Goal: Task Accomplishment & Management: Manage account settings

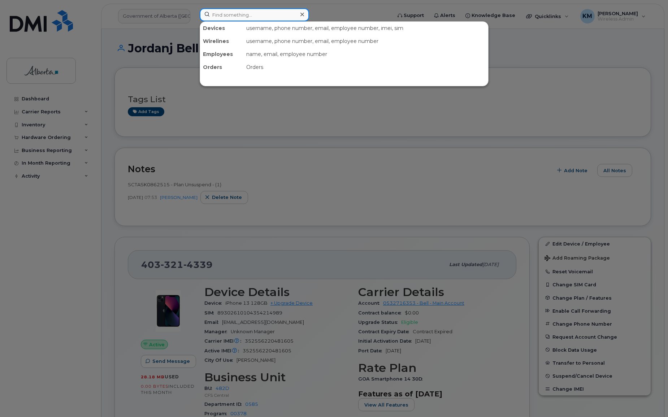
click at [236, 18] on input at bounding box center [254, 14] width 109 height 13
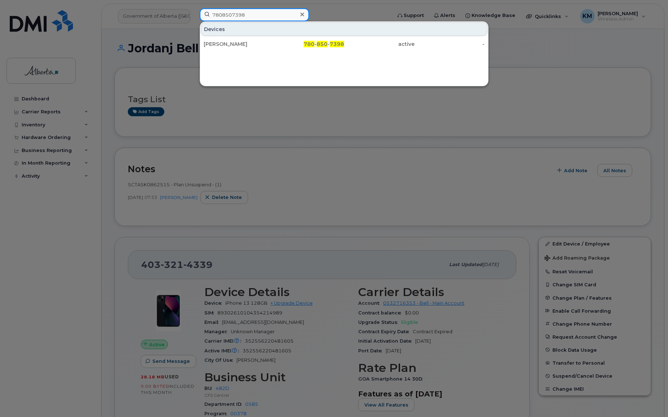
type input "7808507398"
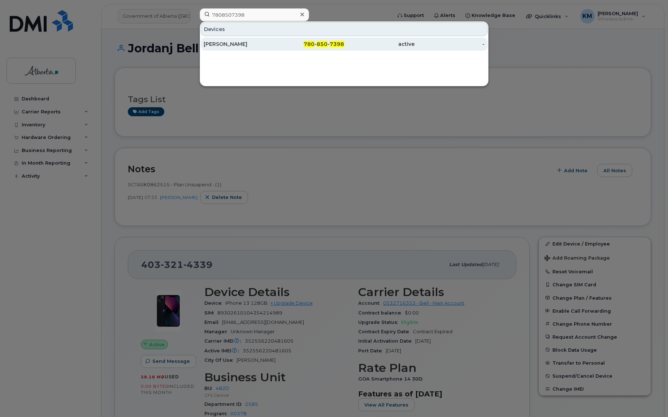
click at [234, 44] on div "Arjunjot Dhaliwal" at bounding box center [239, 43] width 70 height 7
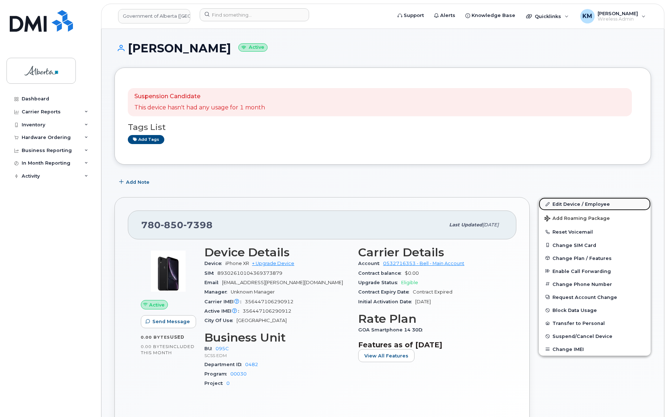
click at [564, 200] on link "Edit Device / Employee" at bounding box center [595, 204] width 112 height 13
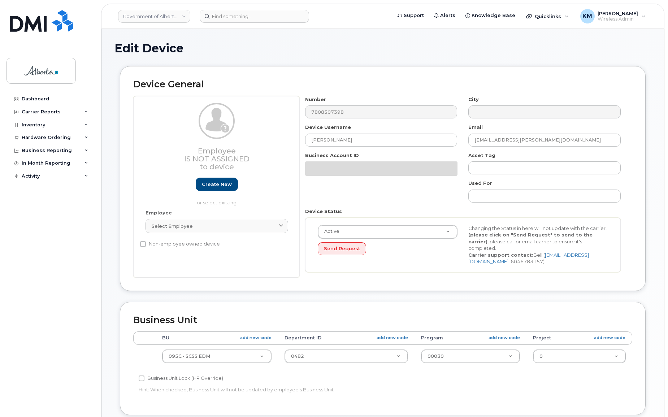
select select "4749748"
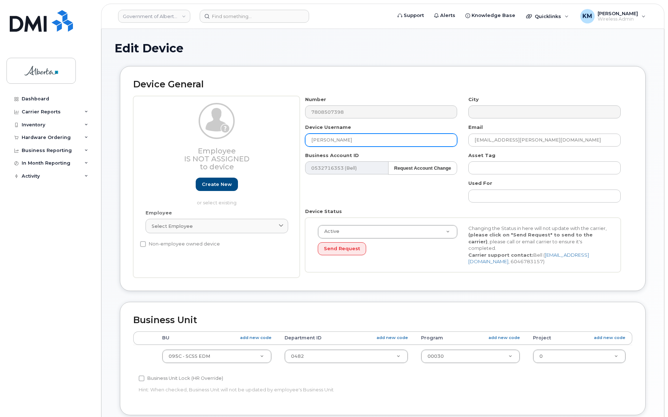
drag, startPoint x: 356, startPoint y: 141, endPoint x: 299, endPoint y: 138, distance: 56.8
click at [300, 138] on div "Device Username Arjunjot Dhaliwal" at bounding box center [382, 135] width 164 height 23
paste input "Ebikefi Williams"
type input "Ebikefi Williams"
drag, startPoint x: 552, startPoint y: 137, endPoint x: 449, endPoint y: 135, distance: 103.0
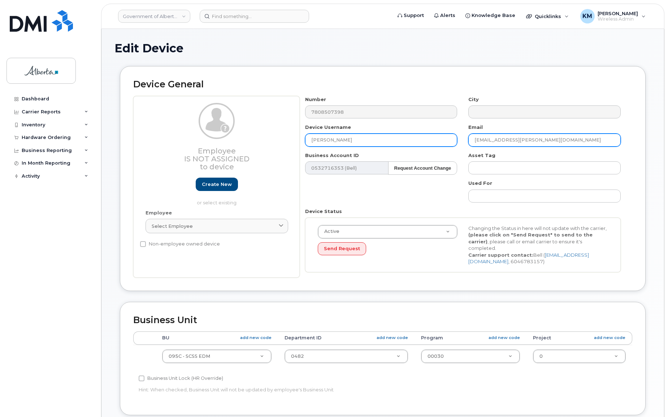
click at [449, 135] on div "Number 7808507398 City Device Username Ebikefi Williams Email Arjunjot.Dhaliwal…" at bounding box center [463, 187] width 327 height 182
paste input "Ebikefi.Williams"
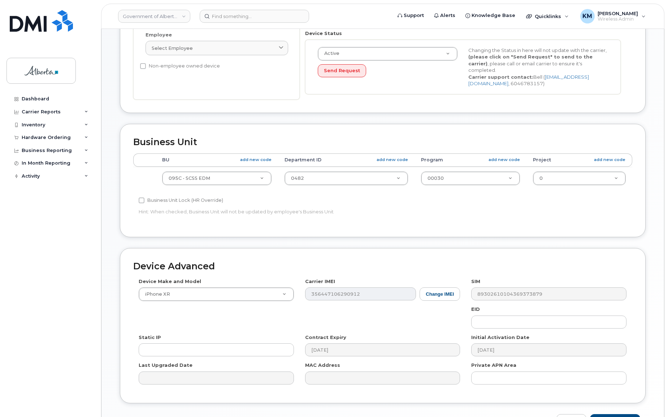
scroll to position [197, 0]
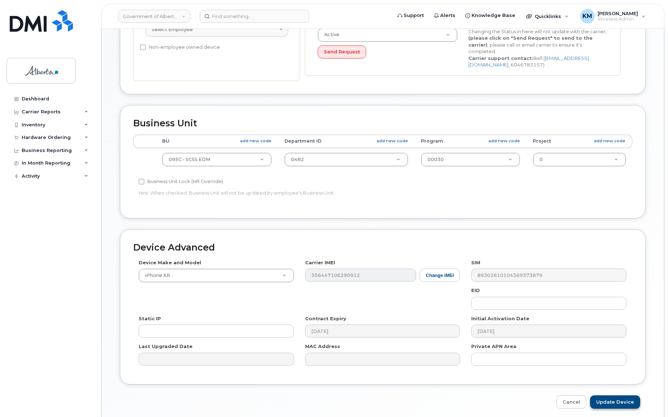
type input "Ebikefi.Williams@gov.ab.ca"
click at [624, 400] on input "Update Device" at bounding box center [615, 402] width 50 height 13
type input "Saving..."
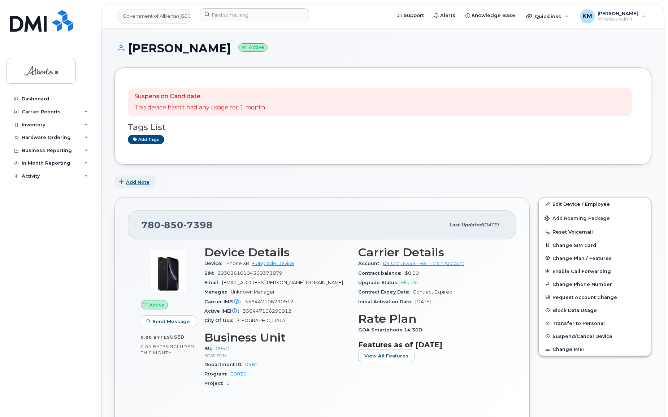
click at [148, 179] on span "Add Note" at bounding box center [137, 182] width 23 height 7
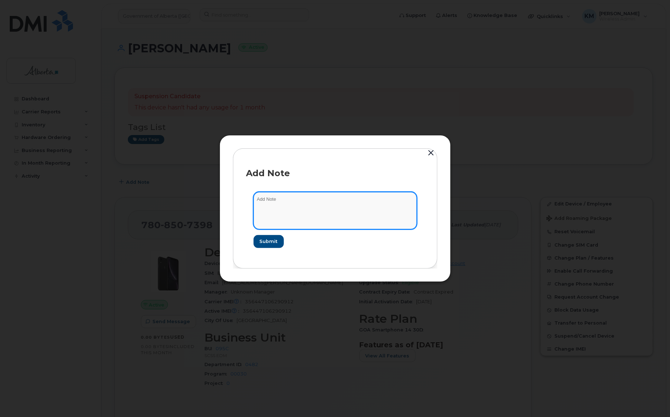
click at [273, 202] on textarea at bounding box center [335, 210] width 163 height 37
click at [346, 201] on textarea "SCTASK0863668 -" at bounding box center [335, 210] width 163 height 37
paste textarea "Device Plan Reassign - (1)"
type textarea "SCTASK0863668 - Device Plan Reassign - (1)"
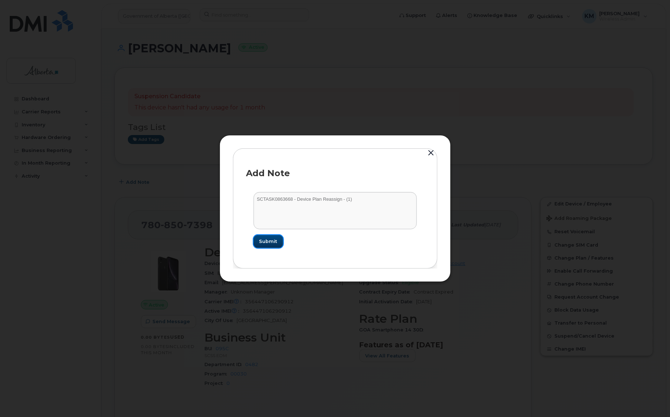
click at [279, 242] on button "Submit" at bounding box center [269, 241] width 30 height 13
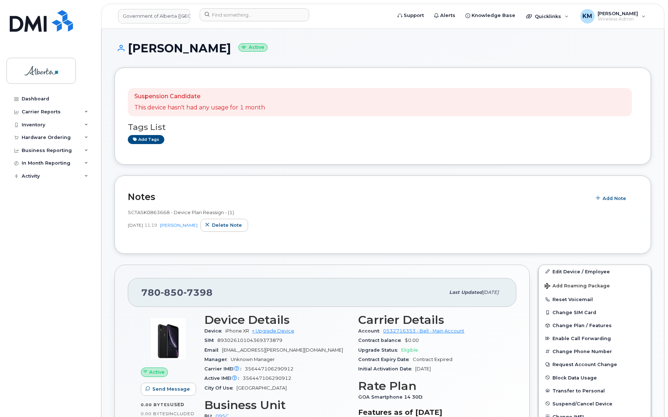
drag, startPoint x: 226, startPoint y: 50, endPoint x: 130, endPoint y: 48, distance: 95.4
click at [130, 48] on h1 "Ebikefi Williams Active" at bounding box center [383, 48] width 537 height 13
copy h1 "[PERSON_NAME]"
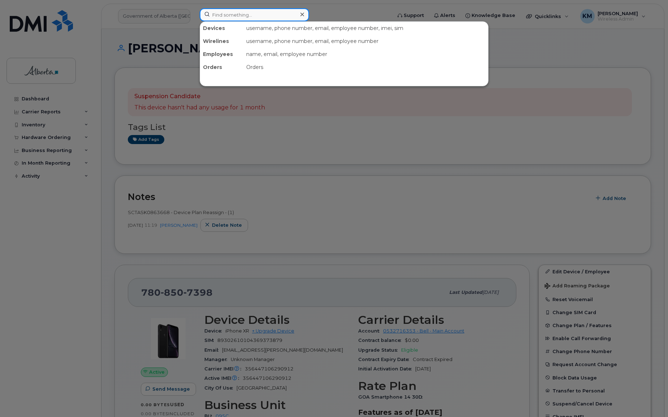
click at [218, 14] on input at bounding box center [254, 14] width 109 height 13
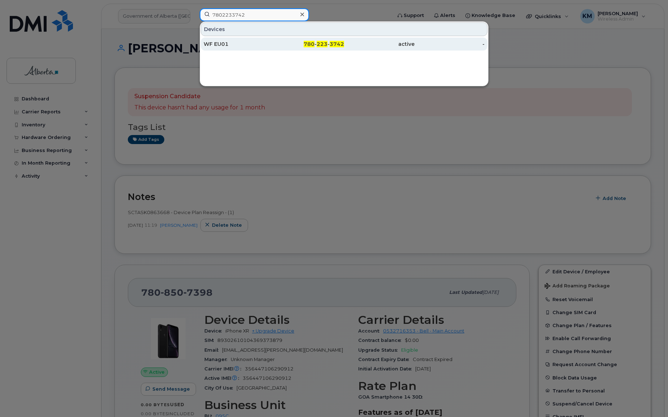
type input "7802233742"
click at [226, 44] on div "WF EU01" at bounding box center [239, 43] width 70 height 7
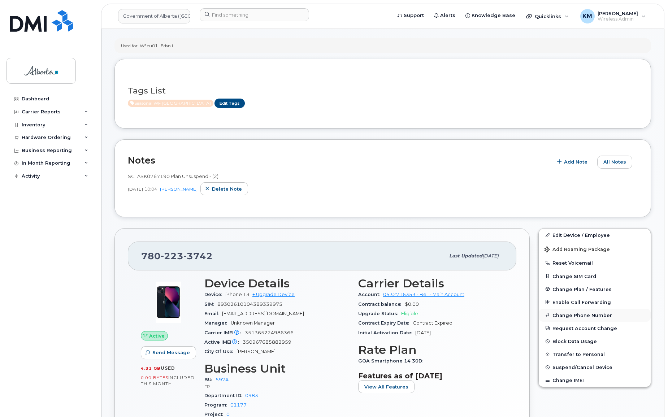
scroll to position [98, 0]
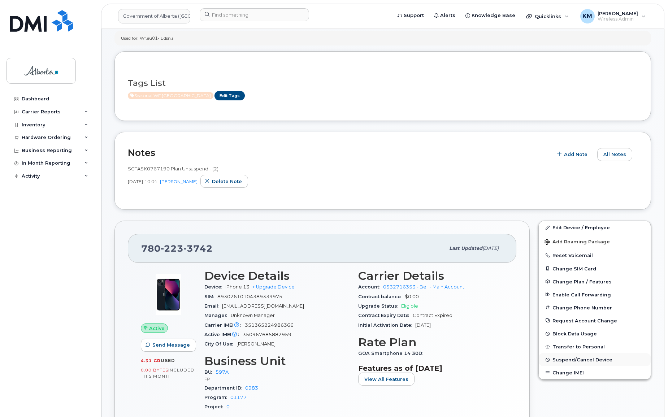
click at [572, 357] on span "Suspend/Cancel Device" at bounding box center [583, 359] width 60 height 5
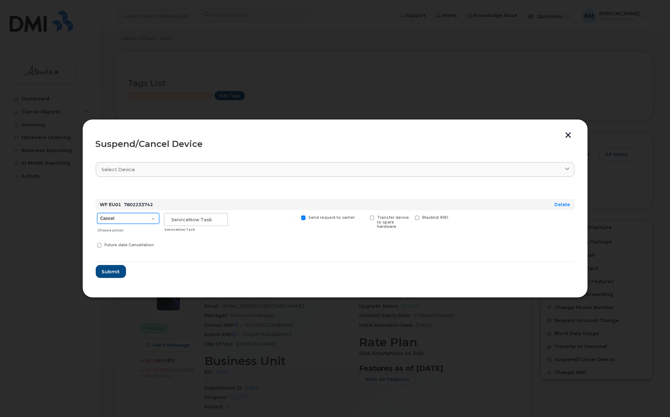
click at [134, 220] on select "Cancel Suspend - Extend Suspension Suspend - Reduced Rate Suspend - Lost Device…" at bounding box center [128, 218] width 62 height 11
select select "[object Object]"
click at [97, 213] on select "Cancel Suspend - Extend Suspension Suspend - Reduced Rate Suspend - Lost Device…" at bounding box center [128, 218] width 62 height 11
click at [177, 221] on input "text" at bounding box center [196, 219] width 64 height 13
type input "SCTASK0863849"
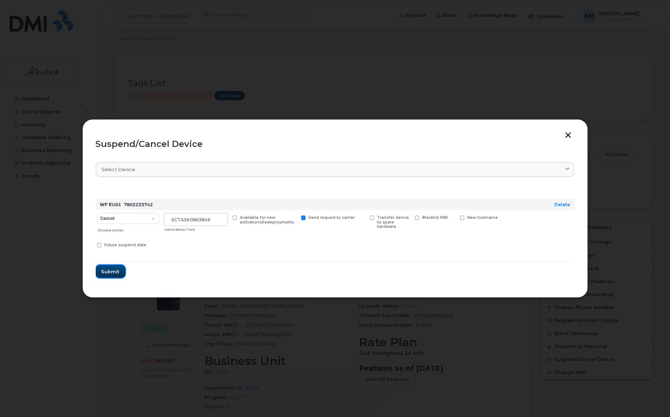
click at [111, 269] on span "Submit" at bounding box center [111, 271] width 18 height 7
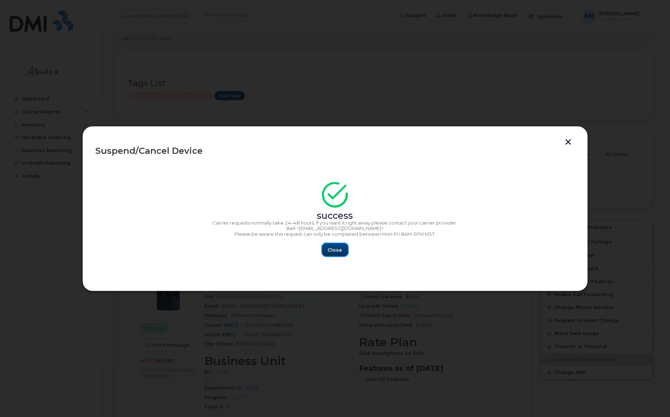
click at [338, 255] on button "Close" at bounding box center [335, 249] width 26 height 13
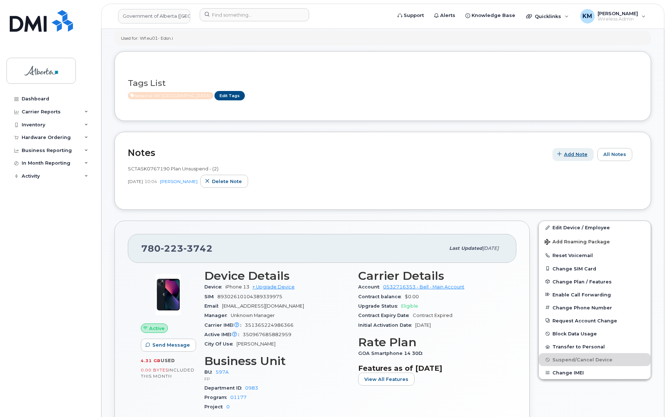
click at [563, 153] on span "button" at bounding box center [559, 154] width 7 height 7
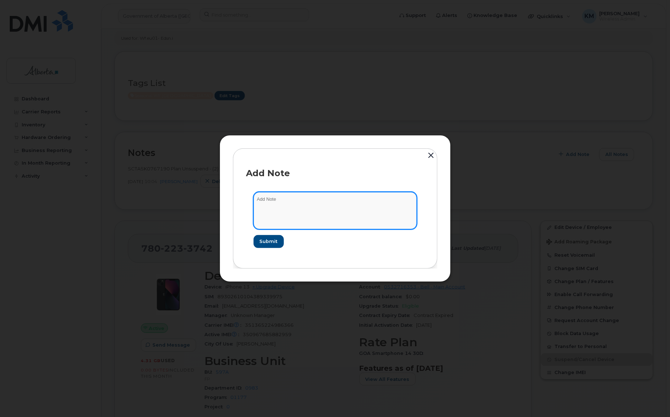
click at [321, 201] on textarea at bounding box center [335, 210] width 163 height 37
type textarea "s"
click at [388, 197] on textarea "SCTASK0863849 -" at bounding box center [335, 210] width 163 height 37
paste textarea "Plan Suspend - (2)"
type textarea "SCTASK0863849 - Plan Suspend - (2)"
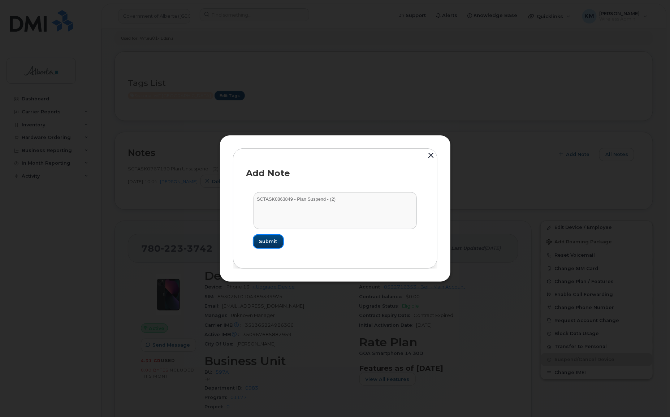
click at [272, 240] on span "Submit" at bounding box center [268, 241] width 18 height 7
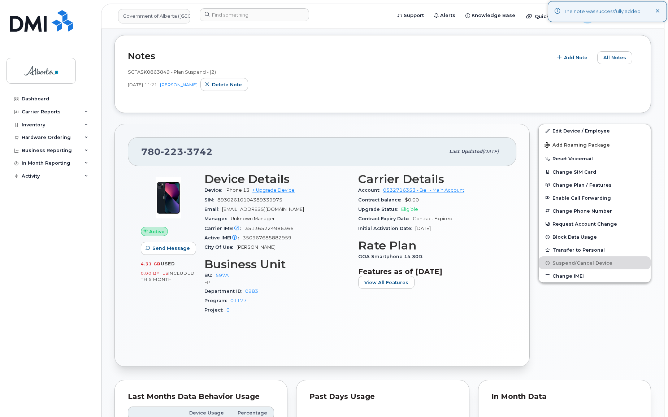
scroll to position [197, 0]
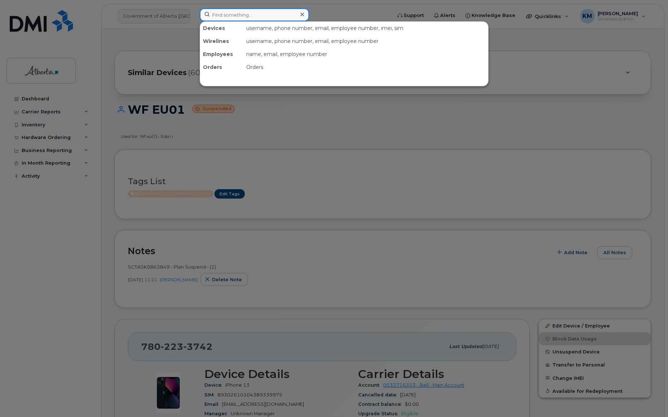
click at [231, 13] on input at bounding box center [254, 14] width 109 height 13
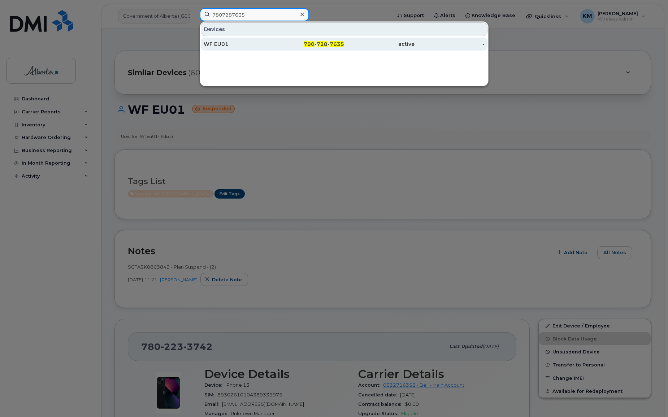
type input "7807287635"
click at [250, 46] on div "WF EU01" at bounding box center [239, 43] width 70 height 7
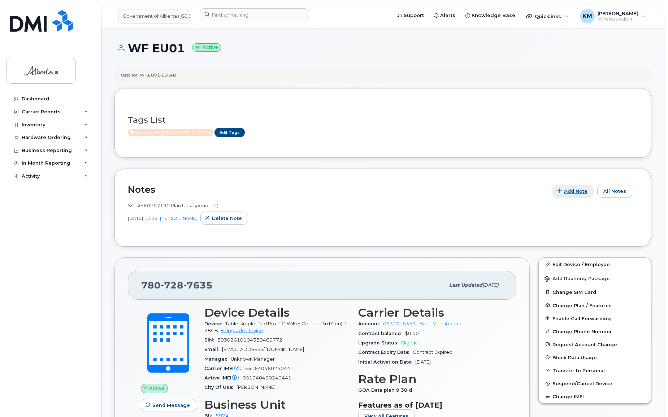
click at [573, 188] on span "Add Note" at bounding box center [575, 191] width 23 height 7
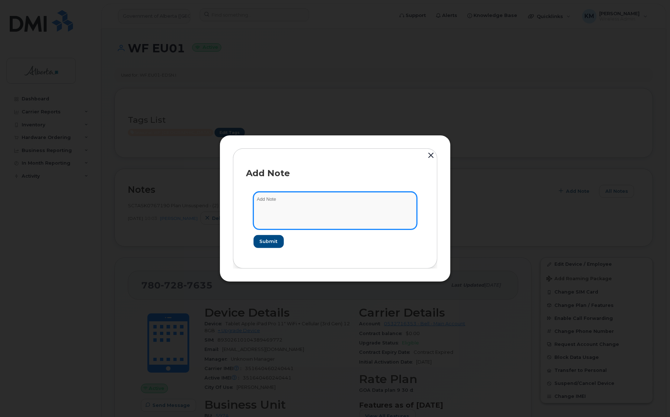
click at [383, 202] on textarea at bounding box center [335, 210] width 163 height 37
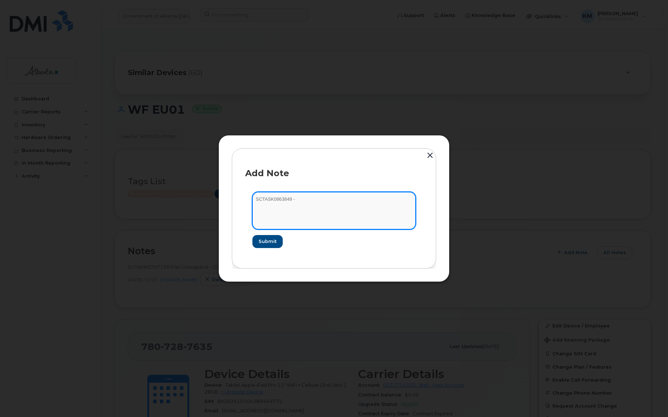
paste textarea "Plan Suspend - (2)"
type textarea "SCTASK0863849 - Plan Suspend - (2)"
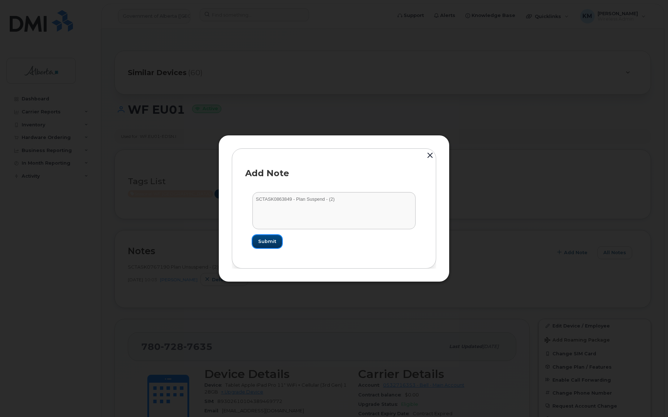
click at [272, 239] on span "Submit" at bounding box center [267, 241] width 18 height 7
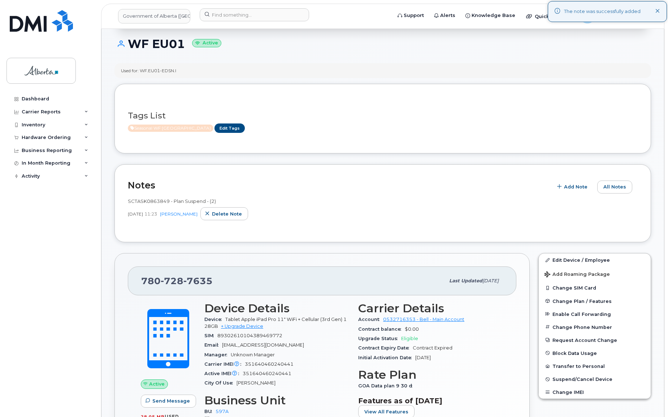
scroll to position [164, 0]
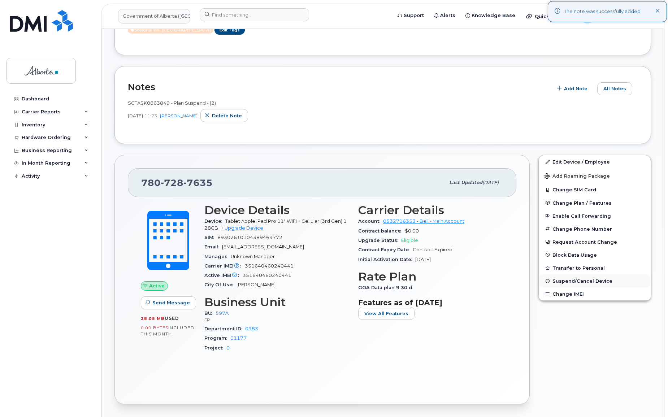
click at [553, 278] on button "Suspend/Cancel Device" at bounding box center [595, 281] width 112 height 13
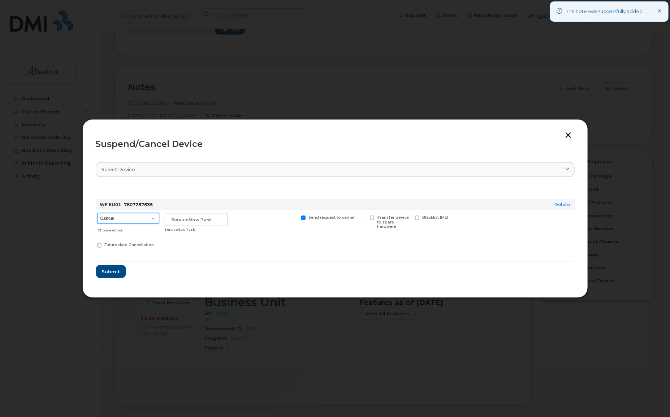
click at [152, 216] on select "Cancel Suspend - Extend Suspension Suspend - Reduced Rate Suspend - Lost Device…" at bounding box center [128, 218] width 62 height 11
select select "[object Object]"
click at [97, 213] on select "Cancel Suspend - Extend Suspension Suspend - Reduced Rate Suspend - Lost Device…" at bounding box center [128, 218] width 62 height 11
click at [185, 223] on input "text" at bounding box center [196, 219] width 64 height 13
type input "s"
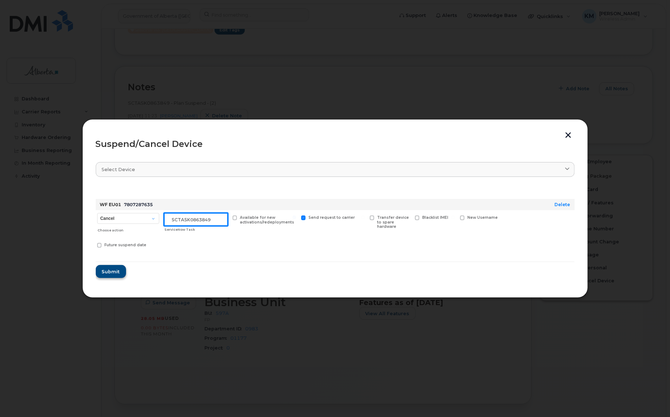
type input "SCTASK0863849"
click at [118, 271] on span "Submit" at bounding box center [111, 271] width 18 height 7
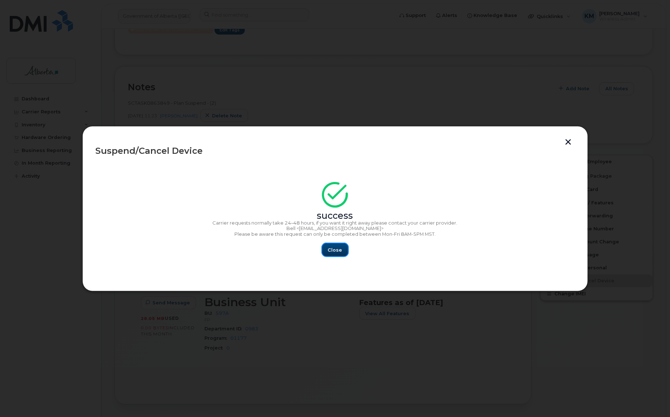
click at [328, 254] on button "Close" at bounding box center [335, 249] width 26 height 13
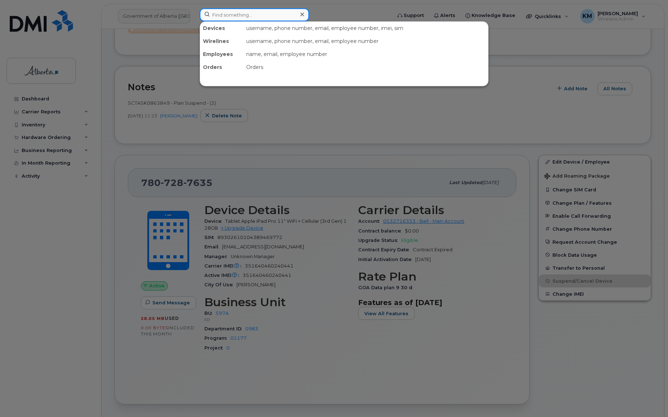
click at [236, 19] on input at bounding box center [254, 14] width 109 height 13
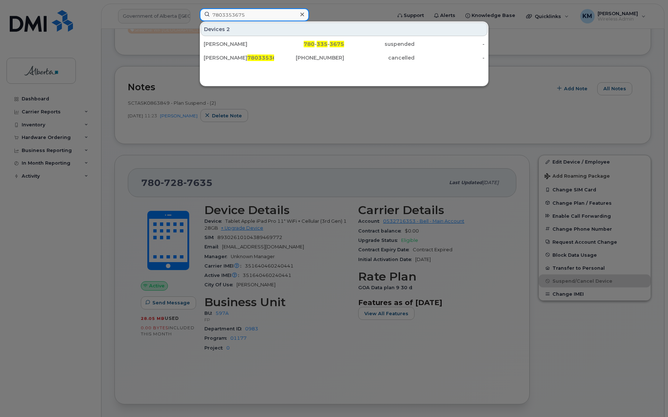
type input "7803353675"
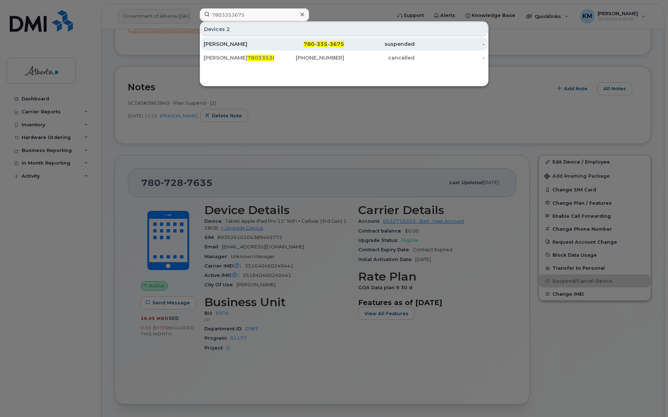
click at [236, 41] on div "[PERSON_NAME]" at bounding box center [239, 43] width 70 height 7
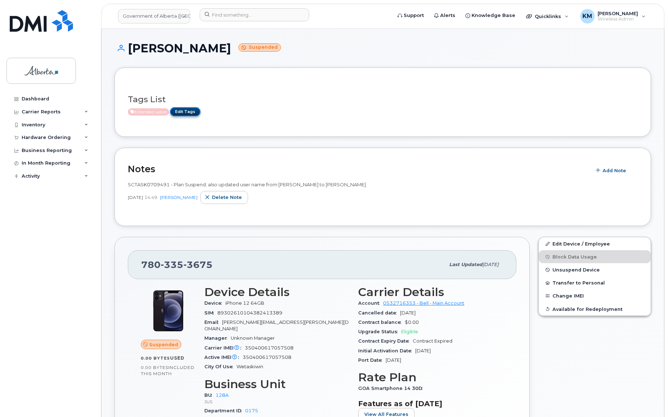
click at [191, 112] on link "Edit Tags" at bounding box center [185, 111] width 30 height 9
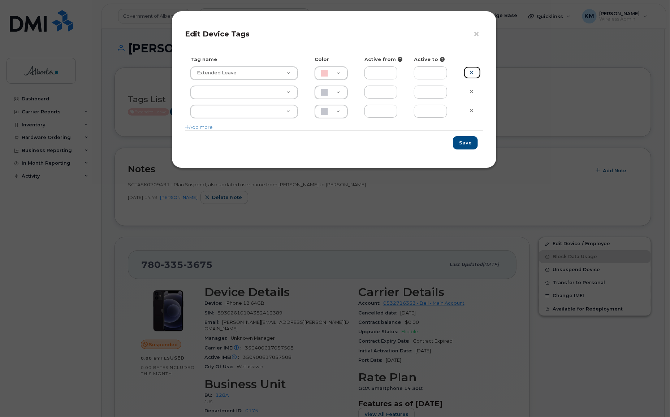
click at [471, 71] on icon at bounding box center [472, 72] width 4 height 5
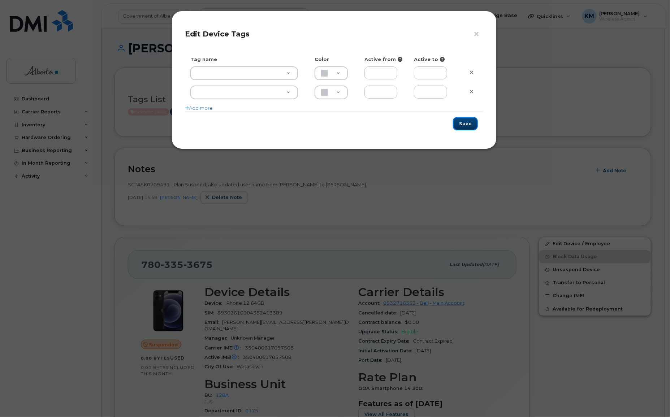
drag, startPoint x: 470, startPoint y: 123, endPoint x: 474, endPoint y: 128, distance: 6.7
click at [470, 123] on button "Save" at bounding box center [465, 123] width 25 height 13
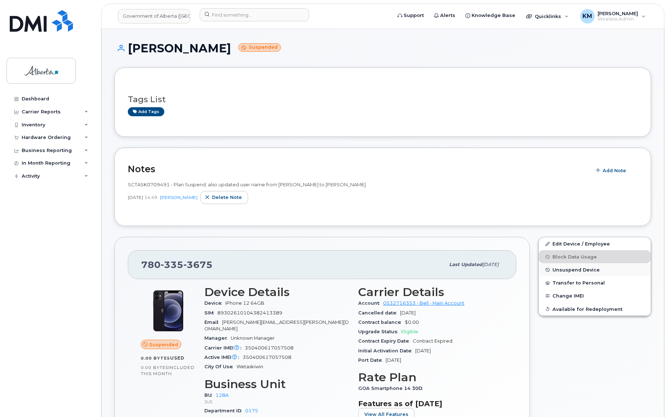
click at [560, 271] on span "Unsuspend Device" at bounding box center [576, 269] width 47 height 5
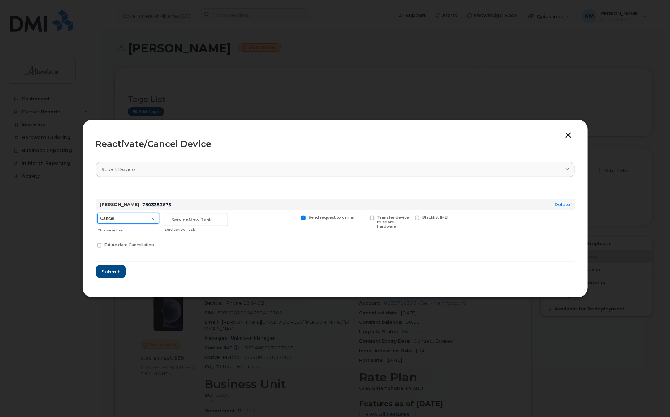
click at [152, 219] on select "Cancel Suspend - Extend Suspension Reactivate" at bounding box center [128, 218] width 62 height 11
select select "[object Object]"
click at [97, 213] on select "Cancel Suspend - Extend Suspension Reactivate" at bounding box center [128, 218] width 62 height 11
click at [197, 220] on input "text" at bounding box center [196, 219] width 64 height 13
type input "s"
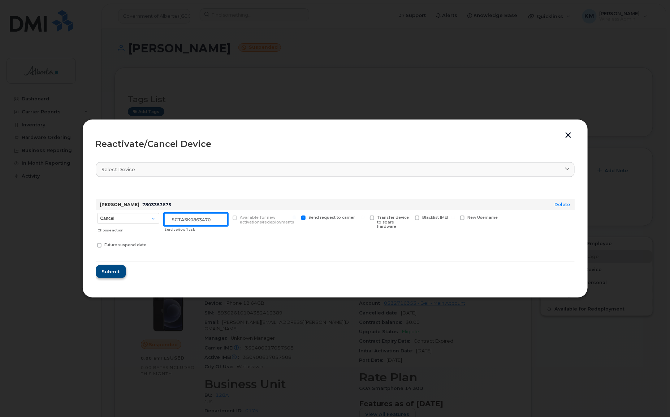
type input "SCTASK0863470"
click at [114, 273] on span "Submit" at bounding box center [111, 271] width 18 height 7
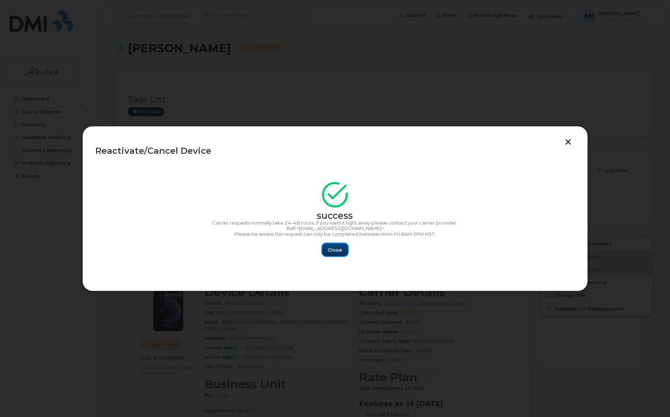
click at [335, 254] on button "Close" at bounding box center [335, 249] width 26 height 13
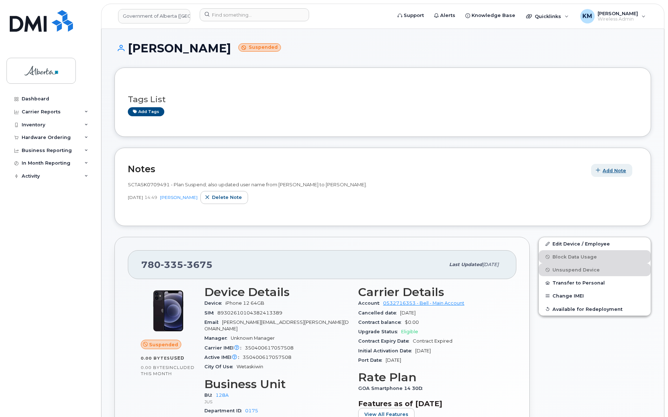
click at [600, 172] on icon "button" at bounding box center [598, 170] width 5 height 5
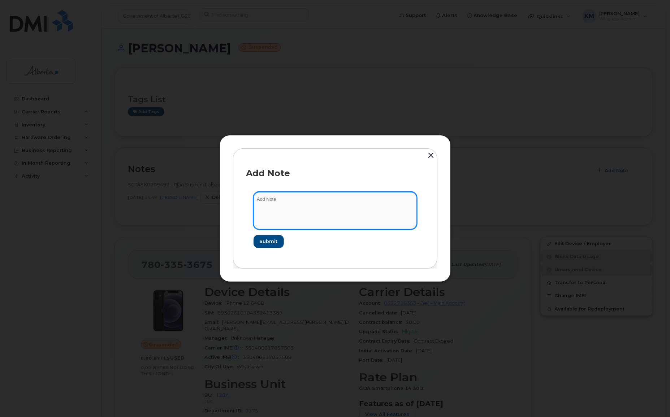
click at [295, 205] on textarea at bounding box center [335, 210] width 163 height 37
click at [319, 198] on textarea "SCTASK0863470 -" at bounding box center [335, 210] width 163 height 37
paste textarea "Plan Unsuspend - (1)"
type textarea "SCTASK0863470 - Plan Unsuspend - (1)"
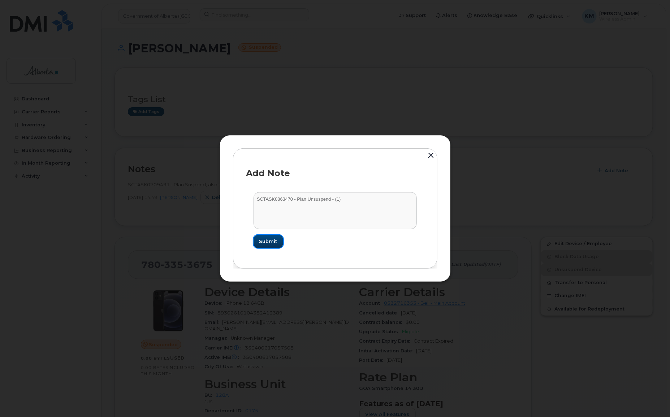
click at [271, 238] on span "Submit" at bounding box center [268, 241] width 18 height 7
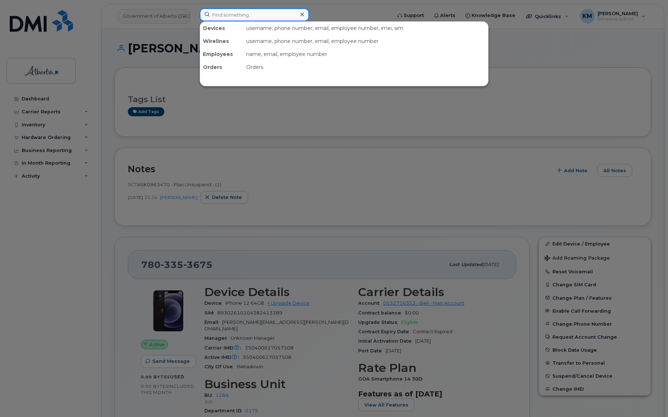
click at [239, 15] on input at bounding box center [254, 14] width 109 height 13
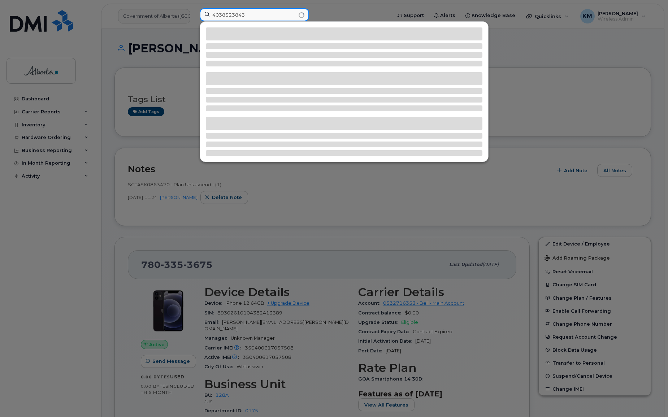
type input "4038523843"
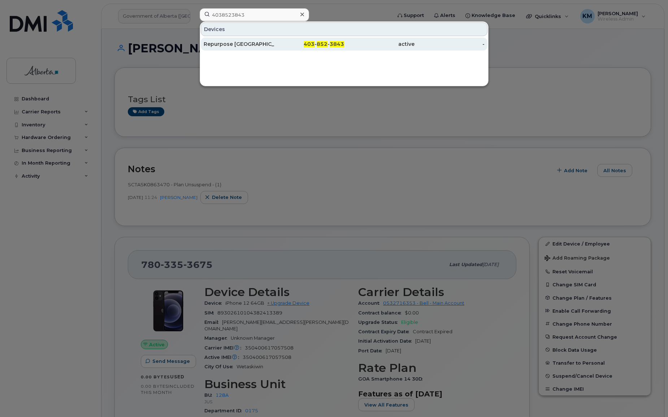
click at [247, 47] on div "Repurpose Calgary" at bounding box center [239, 43] width 70 height 7
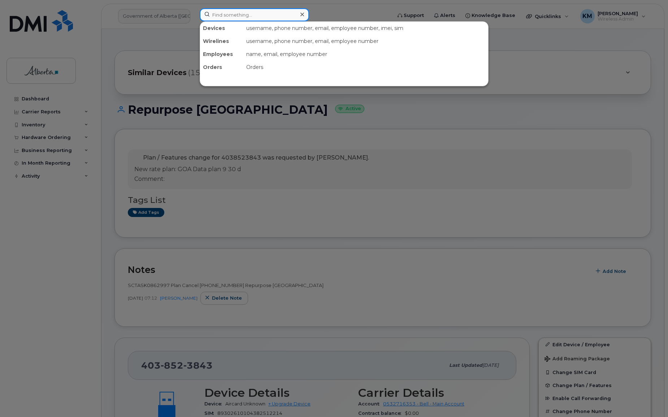
click at [223, 17] on input at bounding box center [254, 14] width 109 height 13
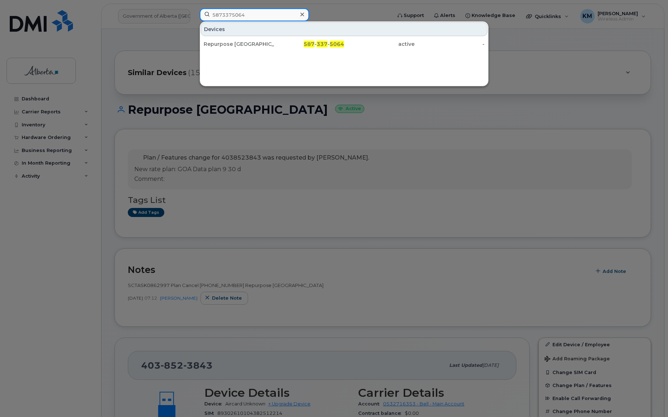
type input "5873375064"
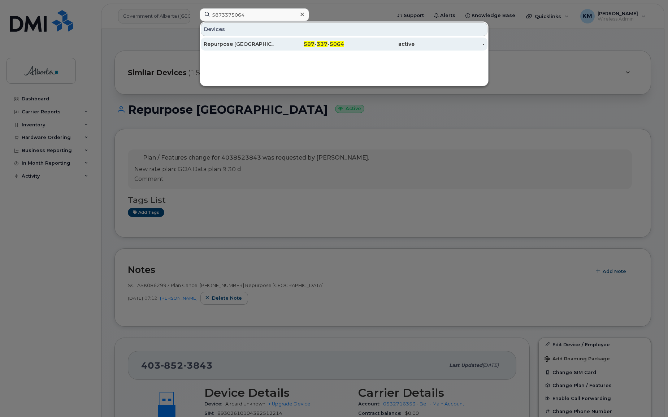
click at [231, 46] on div "Repurpose Edmonton" at bounding box center [239, 43] width 70 height 7
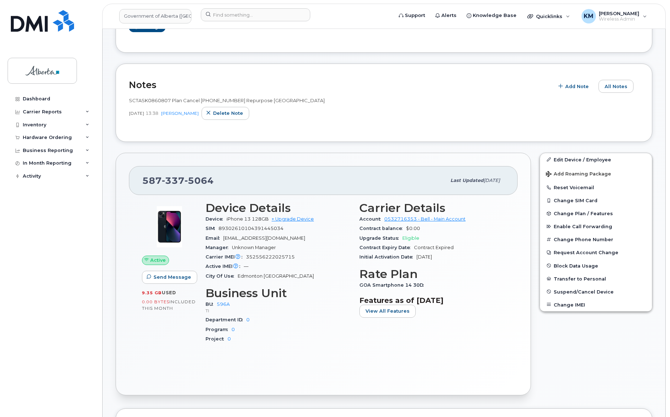
scroll to position [131, 0]
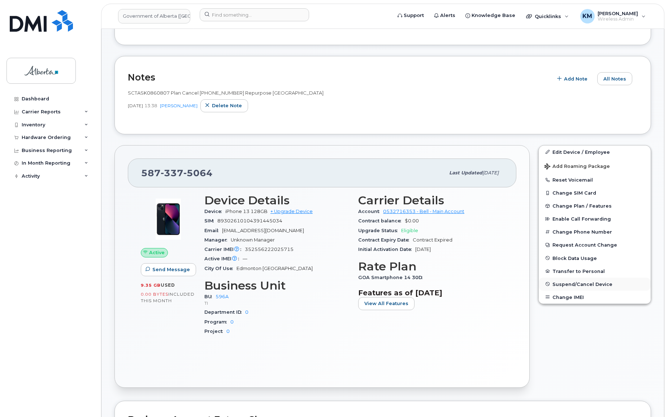
click at [559, 284] on span "Suspend/Cancel Device" at bounding box center [583, 283] width 60 height 5
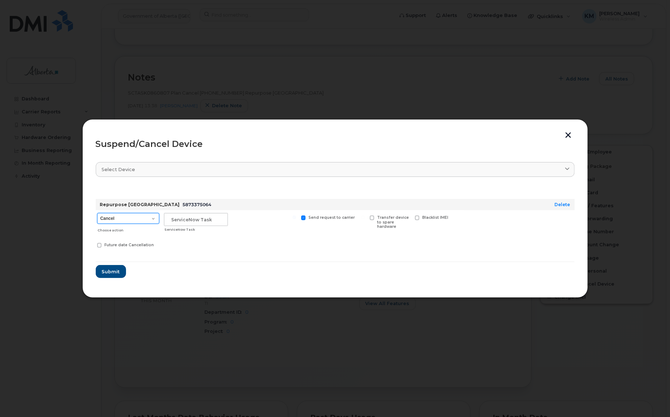
click at [151, 220] on select "Cancel Suspend - Extend Suspension Suspend - Reduced Rate Suspend - Lost Device…" at bounding box center [128, 218] width 62 height 11
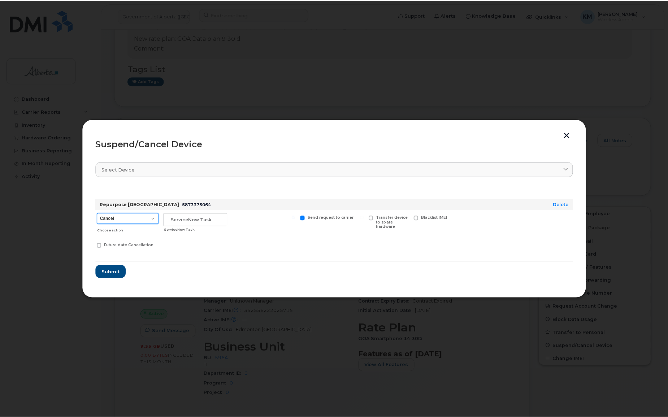
scroll to position [193, 0]
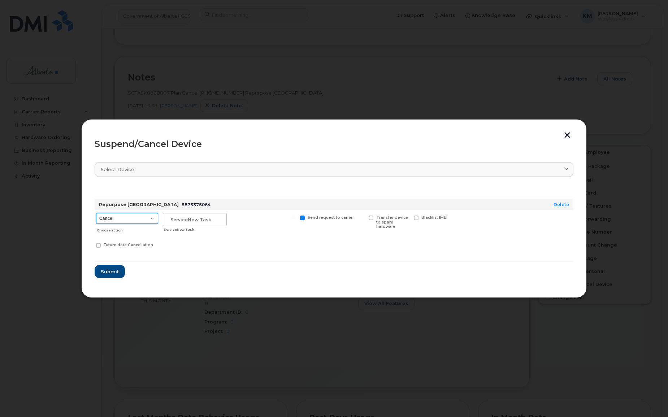
select select "[object Object]"
click at [96, 213] on select "Cancel Suspend - Extend Suspension Suspend - Reduced Rate Suspend - Lost Device…" at bounding box center [127, 218] width 62 height 11
click at [180, 223] on input "text" at bounding box center [195, 219] width 64 height 13
type input "SCTASK0860807"
click at [115, 273] on span "Submit" at bounding box center [109, 271] width 18 height 7
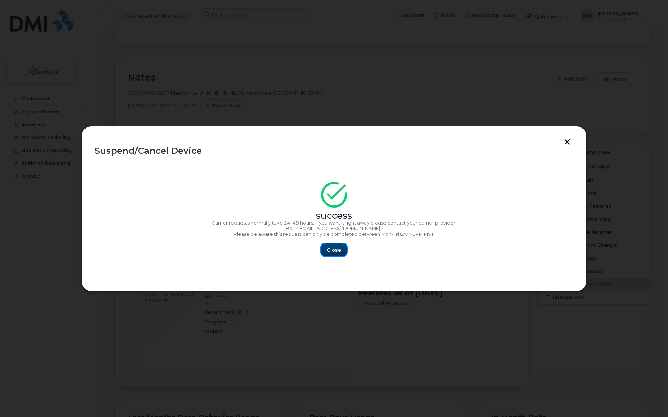
click at [327, 251] on button "Close" at bounding box center [334, 249] width 26 height 13
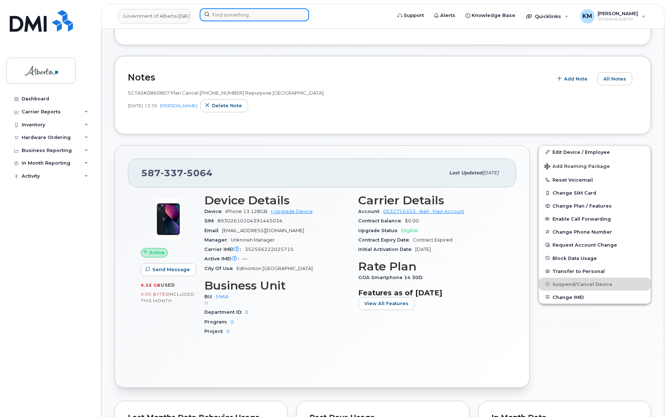
click at [227, 14] on input at bounding box center [254, 14] width 109 height 13
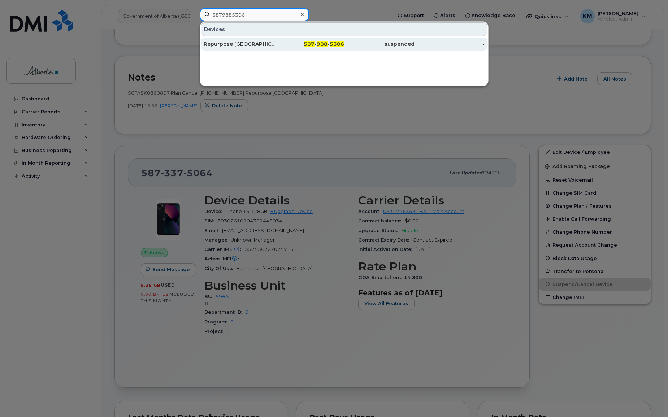
type input "5879885306"
click at [246, 44] on div "Repurpose [GEOGRAPHIC_DATA]" at bounding box center [239, 43] width 70 height 7
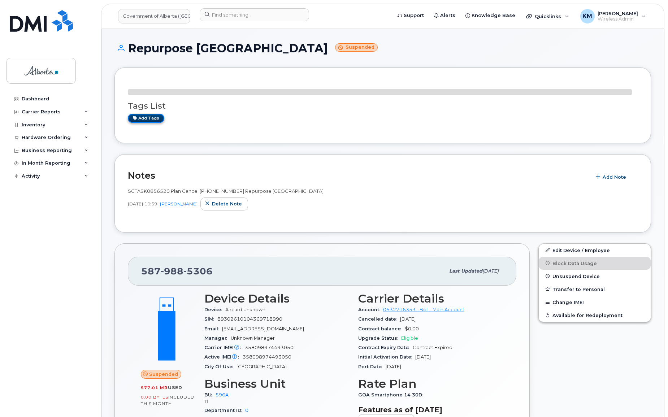
click at [144, 118] on link "Add tags" at bounding box center [146, 118] width 36 height 9
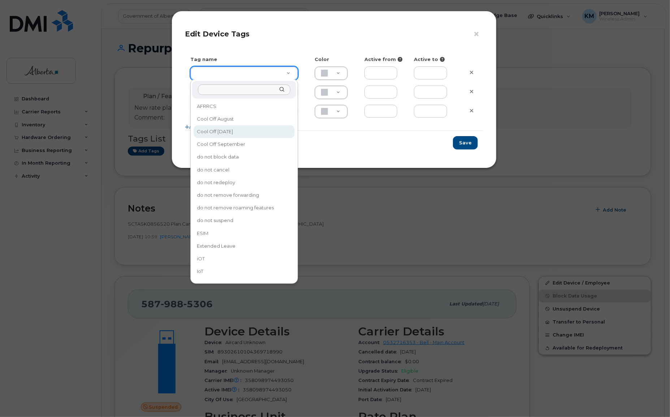
type input "Cool Off [DATE]"
type input "D6CDC1"
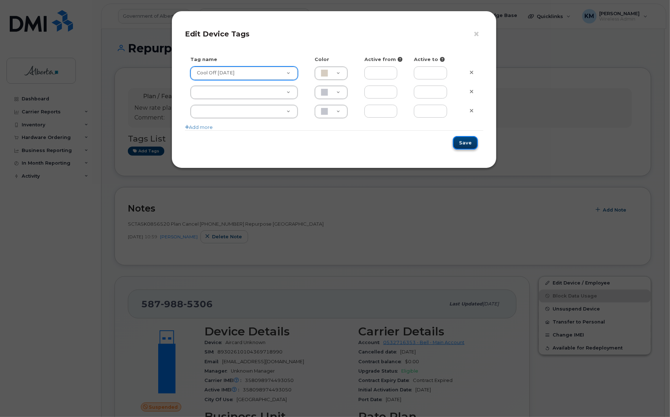
click at [467, 147] on button "Save" at bounding box center [465, 142] width 25 height 13
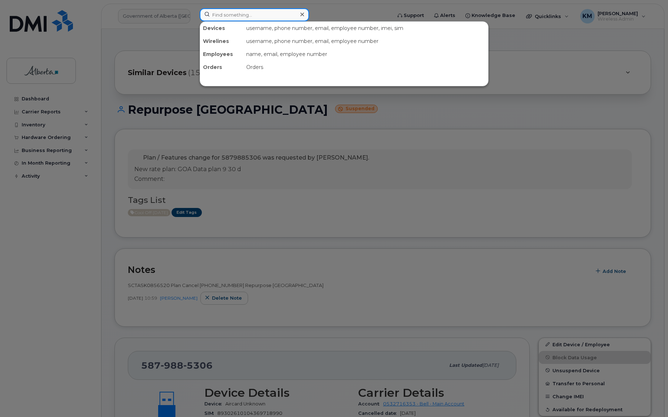
click at [248, 14] on input at bounding box center [254, 14] width 109 height 13
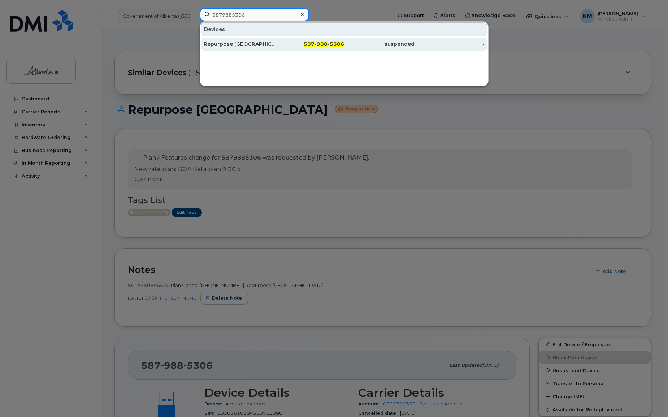
type input "5879885306"
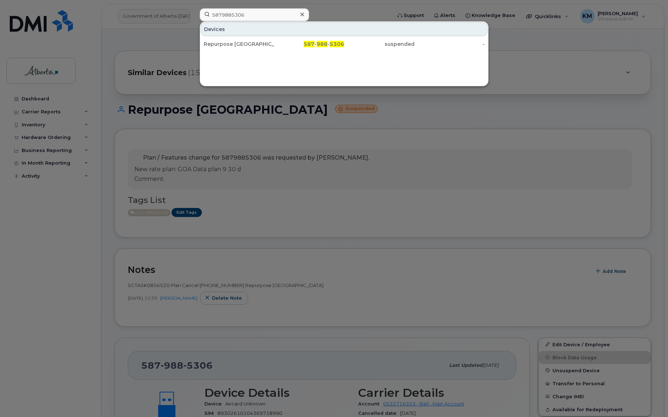
drag, startPoint x: 237, startPoint y: 42, endPoint x: 220, endPoint y: 66, distance: 29.6
click at [237, 42] on div "Repurpose Edmonton" at bounding box center [239, 43] width 70 height 7
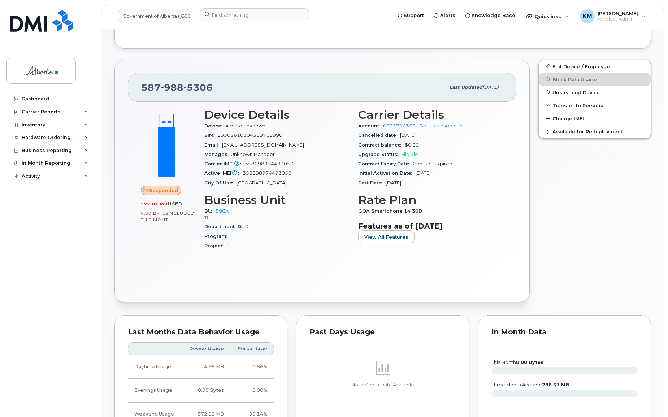
scroll to position [296, 0]
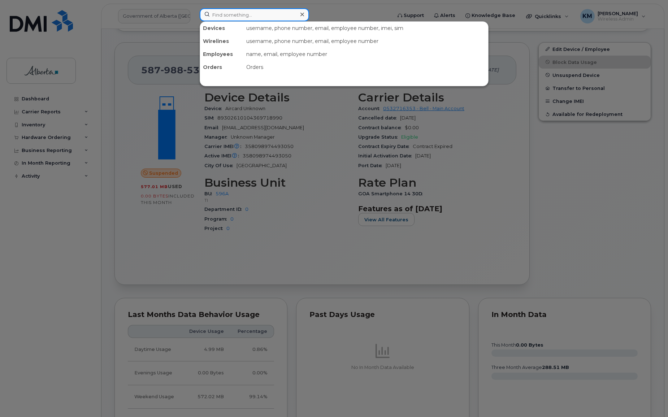
click at [231, 15] on input at bounding box center [254, 14] width 109 height 13
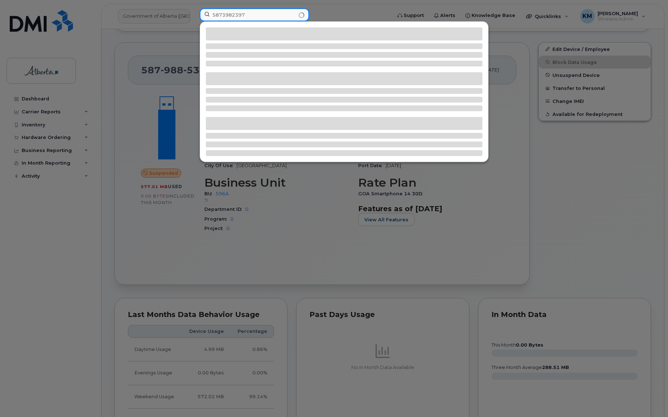
type input "5873982397"
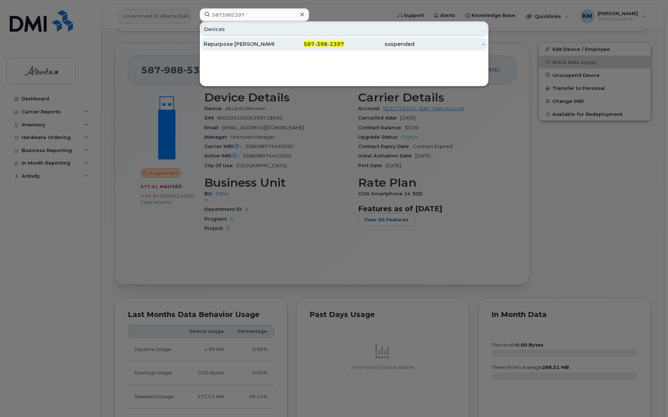
click at [215, 42] on div "Repurpose [PERSON_NAME]" at bounding box center [239, 43] width 70 height 7
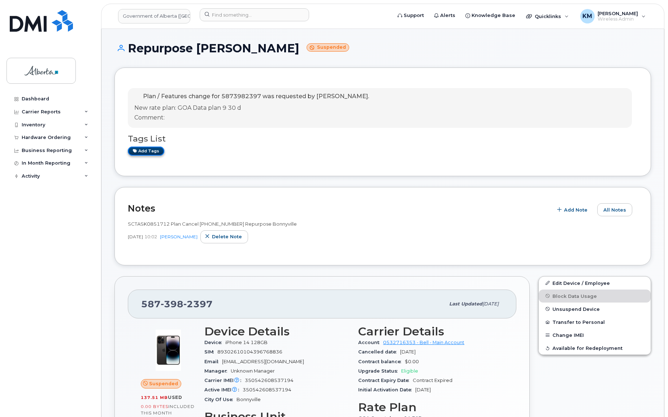
click at [154, 152] on link "Add tags" at bounding box center [146, 151] width 36 height 9
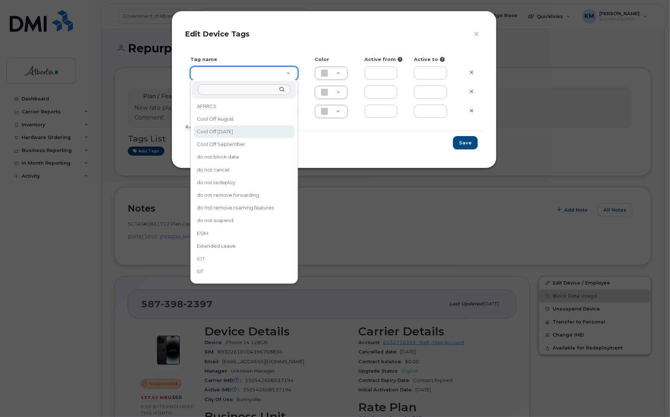
type input "Cool Off October 15"
type input "D6CDC1"
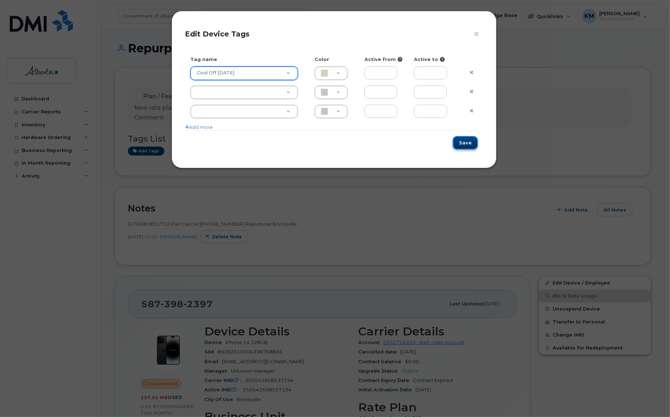
click at [459, 142] on button "Save" at bounding box center [465, 142] width 25 height 13
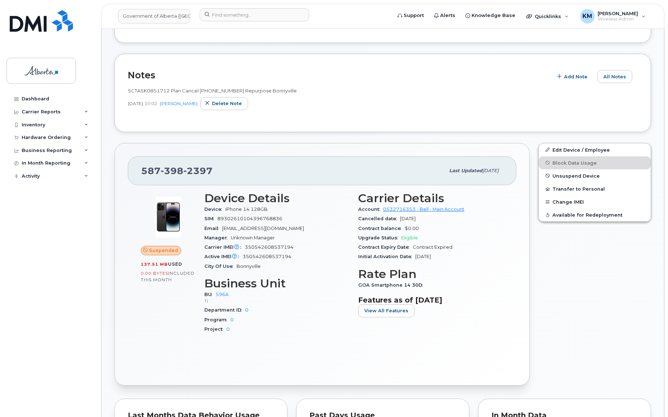
scroll to position [197, 0]
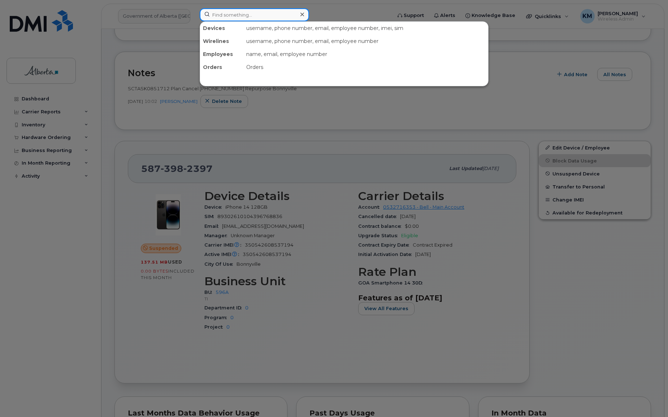
click at [228, 14] on input at bounding box center [254, 14] width 109 height 13
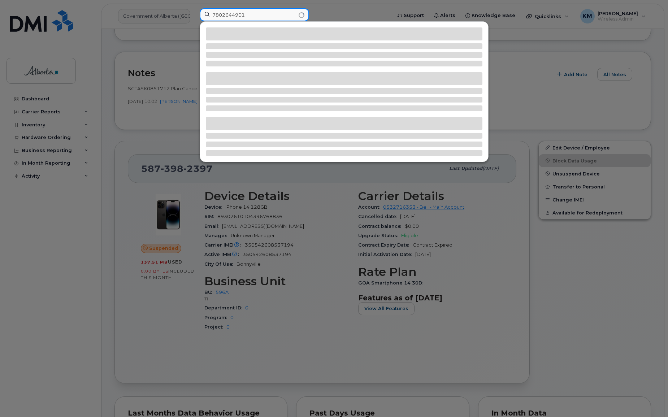
type input "7802644901"
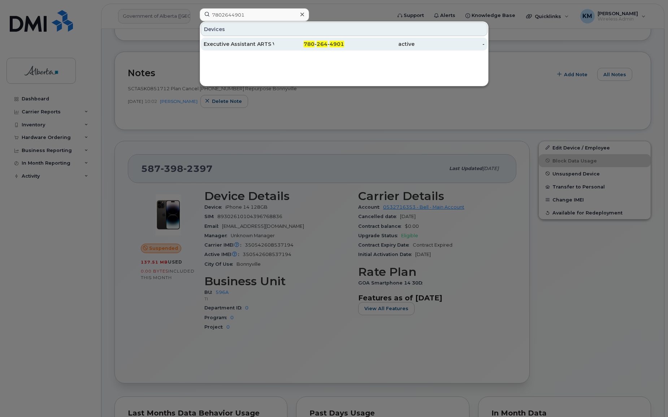
click at [238, 43] on div "Executive Assistant ARTS Vacant" at bounding box center [239, 43] width 70 height 7
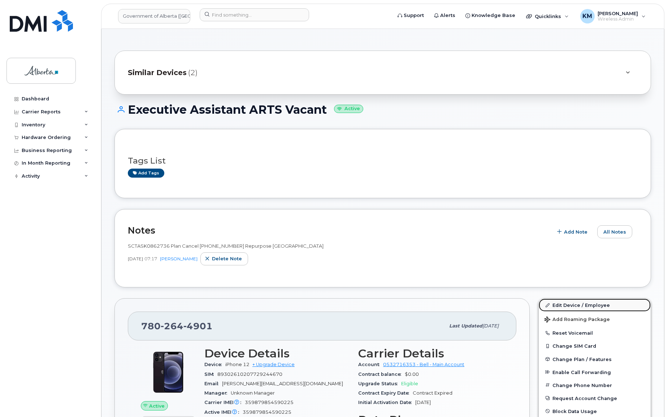
click at [570, 301] on link "Edit Device / Employee" at bounding box center [595, 305] width 112 height 13
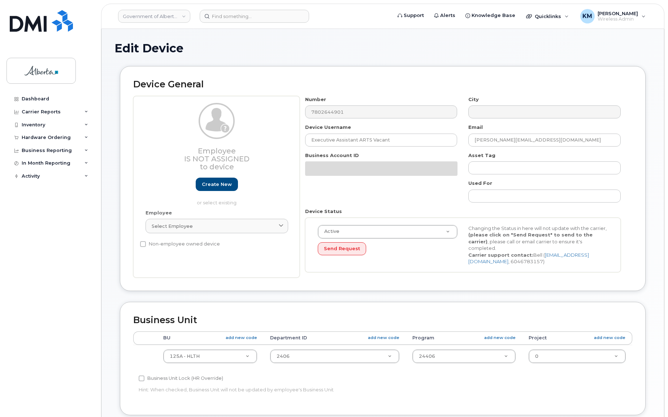
select select "4120335"
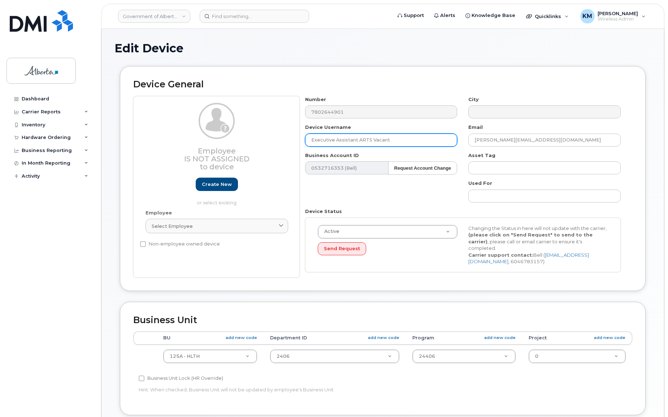
drag, startPoint x: 350, startPoint y: 139, endPoint x: 311, endPoint y: 139, distance: 39.4
click at [311, 139] on input "Executive Assistant ARTS Vacant" at bounding box center [381, 140] width 152 height 13
paste input "Repurpose [GEOGRAPHIC_DATA]"
type input "Repurpose [GEOGRAPHIC_DATA]"
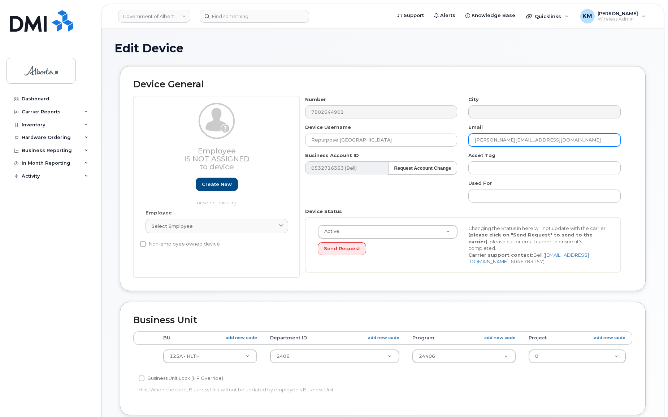
drag, startPoint x: 571, startPoint y: 141, endPoint x: 477, endPoint y: 141, distance: 93.6
click at [468, 141] on div "Email Mikayla.Janssen@gov.ab.ca" at bounding box center [545, 135] width 164 height 23
paste input "repurpose"
type input "[EMAIL_ADDRESS][DOMAIN_NAME]"
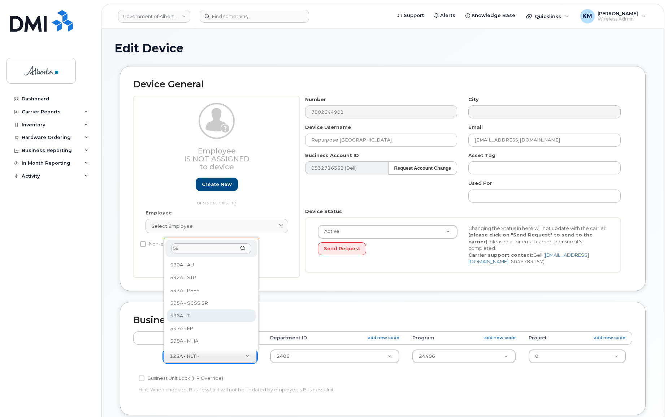
type input "59"
select select "4797729"
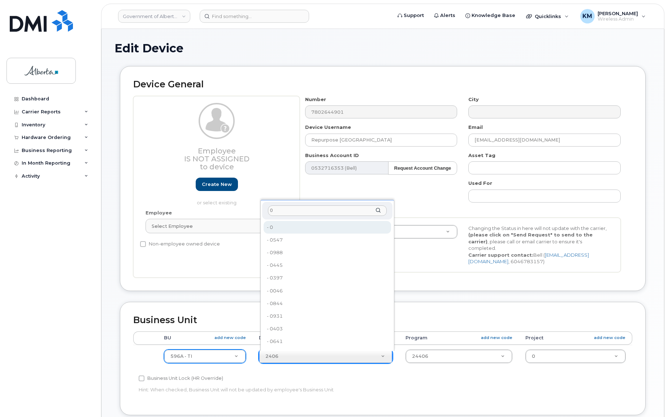
type input "0"
type input "4806341"
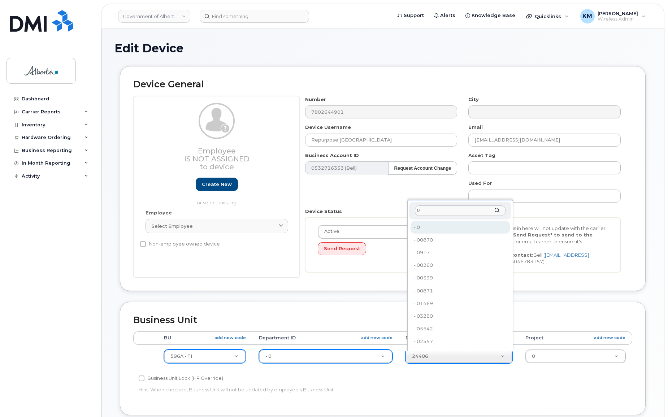
type input "0"
type input "4806366"
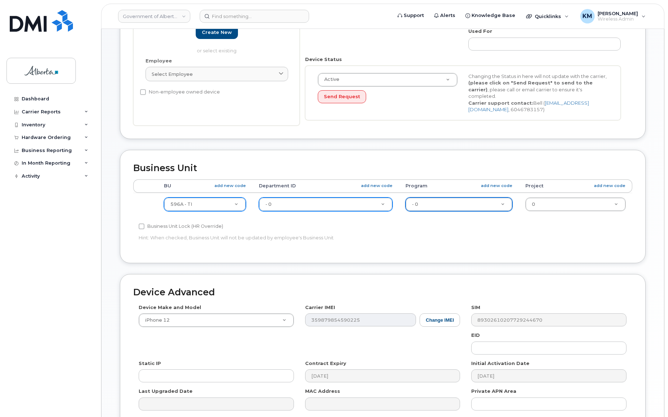
scroll to position [164, 0]
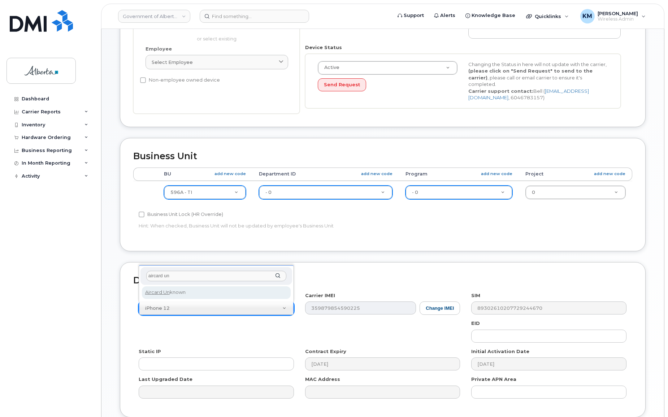
type input "aircard un"
select select "971"
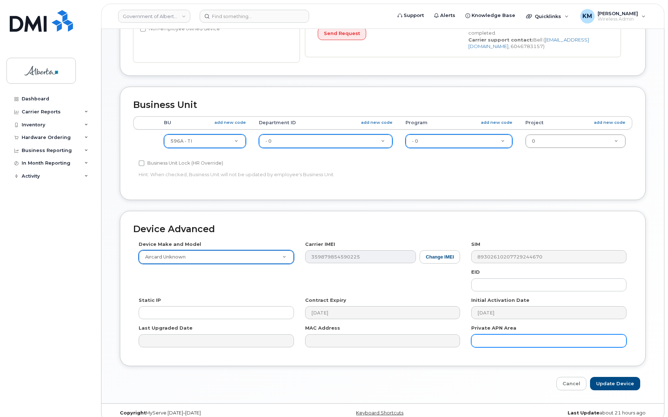
scroll to position [224, 0]
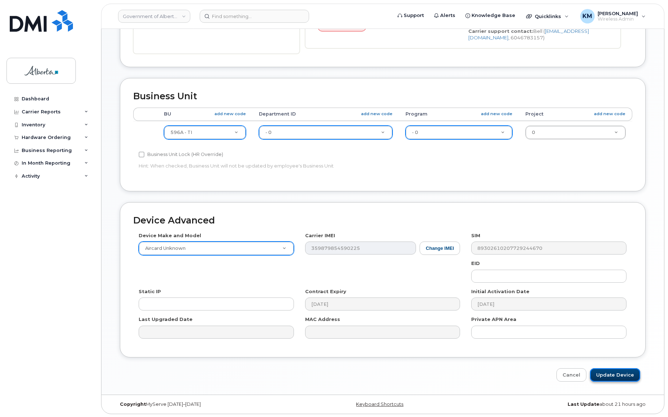
click at [622, 372] on input "Update Device" at bounding box center [615, 374] width 50 height 13
type input "Saving..."
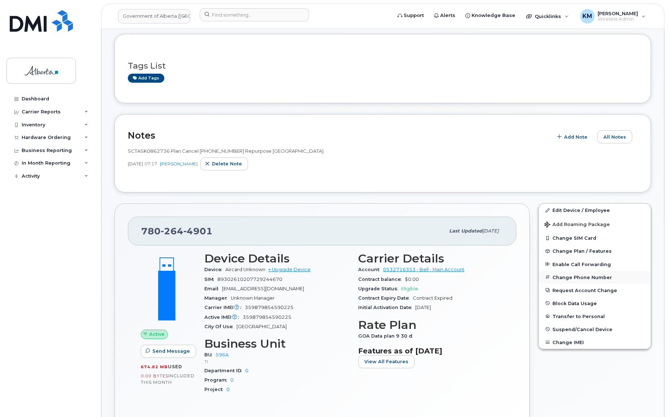
scroll to position [98, 0]
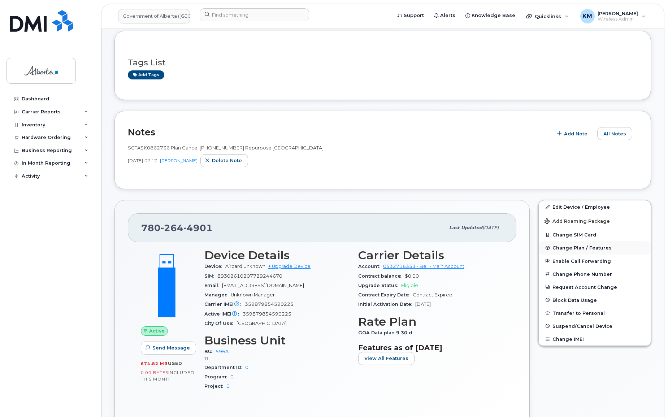
click at [561, 245] on span "Change Plan / Features" at bounding box center [582, 247] width 59 height 5
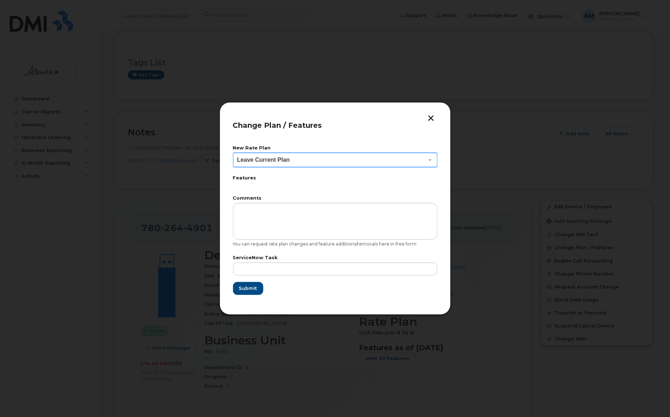
click at [400, 157] on select "Leave Current Plan GOA Data plan 9 30 d GOA–Unlimited Data Plan 9" at bounding box center [335, 160] width 204 height 14
select select "1790211"
click at [233, 153] on select "Leave Current Plan GOA Data plan 9 30 d GOA–Unlimited Data Plan 9" at bounding box center [335, 160] width 204 height 14
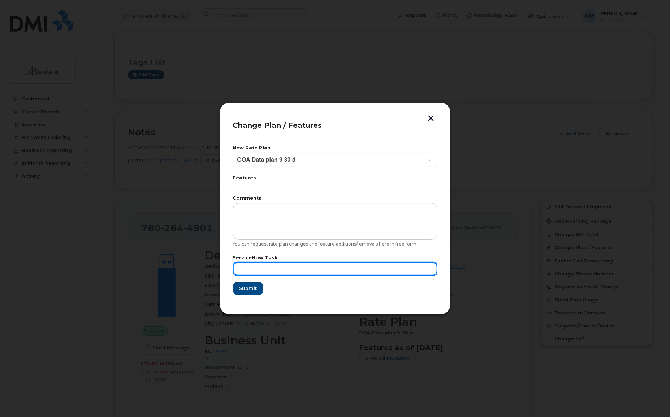
click at [322, 269] on input "text" at bounding box center [335, 269] width 204 height 13
type input "sCTASK0862736"
click at [253, 289] on span "Submit" at bounding box center [248, 288] width 18 height 7
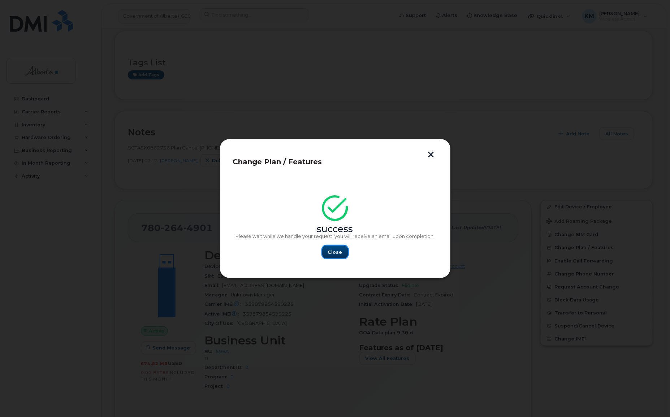
click at [336, 253] on span "Close" at bounding box center [335, 252] width 14 height 7
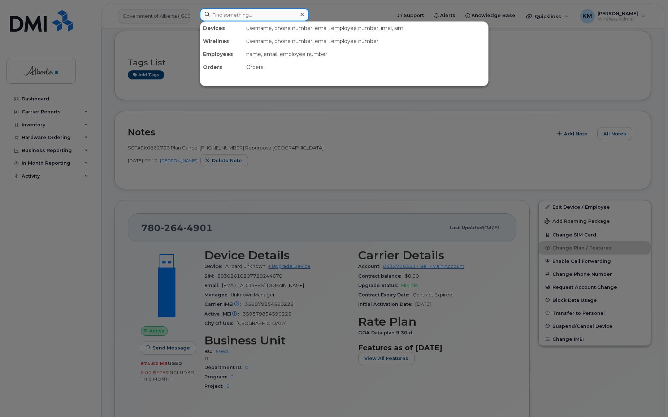
click at [262, 13] on input at bounding box center [254, 14] width 109 height 13
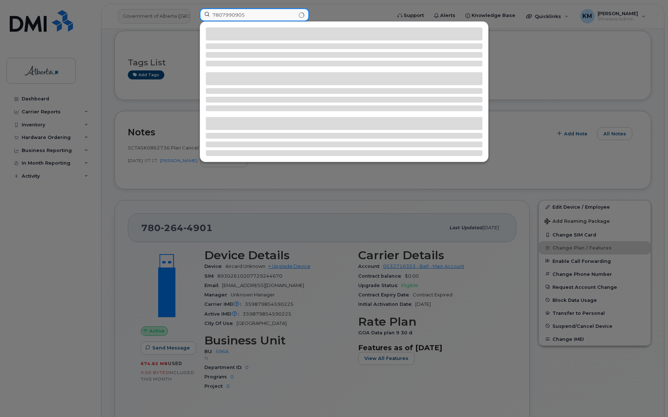
type input "7807990905"
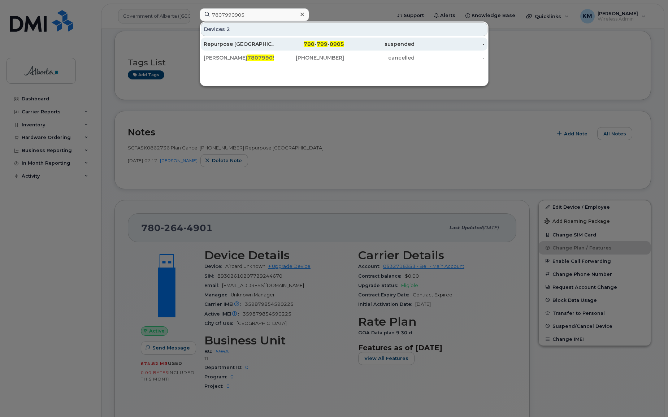
click at [262, 44] on div "Repurpose [GEOGRAPHIC_DATA][PERSON_NAME]" at bounding box center [239, 43] width 70 height 7
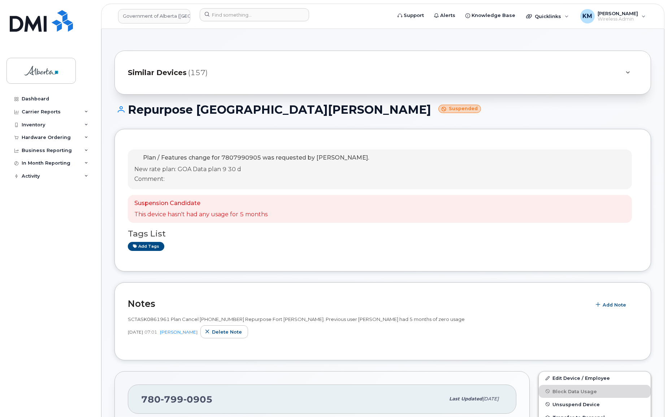
click at [148, 185] on div "Plan / Features change for 7807990905 was requested by Kay Mah. New rate plan: …" at bounding box center [380, 170] width 504 height 40
click at [151, 245] on link "Add tags" at bounding box center [146, 246] width 36 height 9
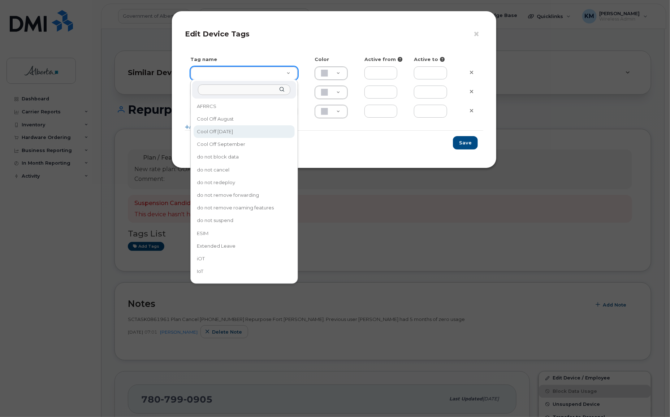
type input "Cool Off [DATE]"
type input "D6CDC1"
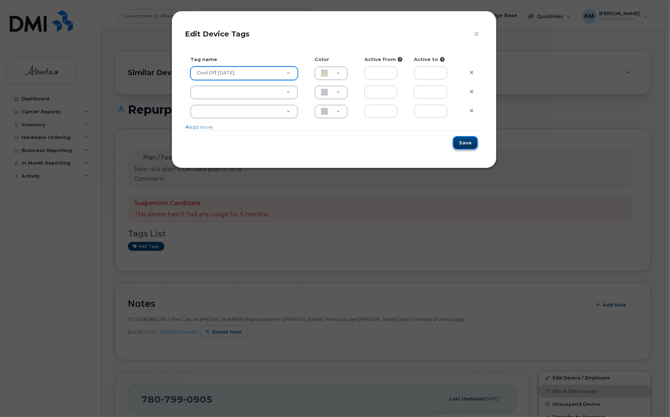
click at [469, 144] on button "Save" at bounding box center [465, 142] width 25 height 13
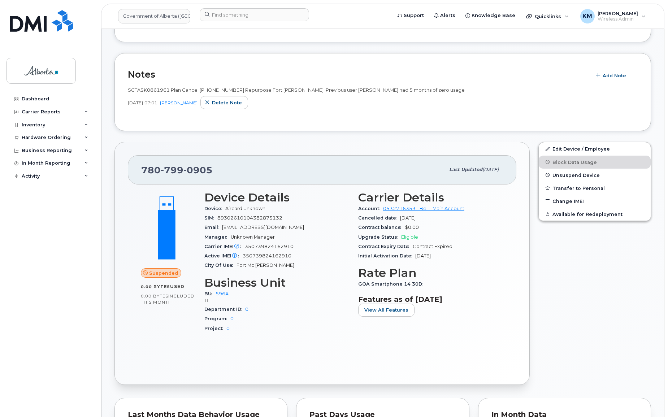
scroll to position [230, 0]
click at [233, 14] on input at bounding box center [254, 14] width 109 height 13
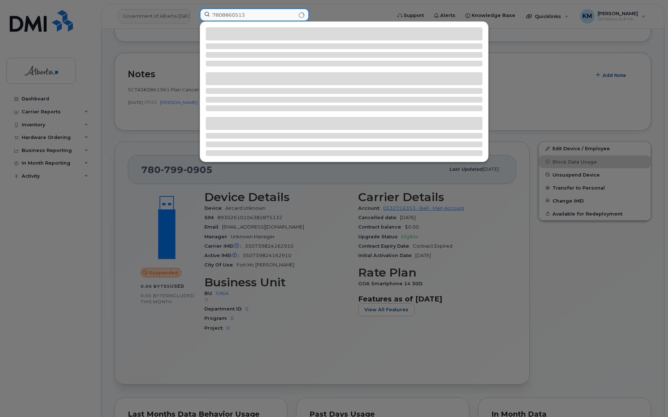
type input "7808860513"
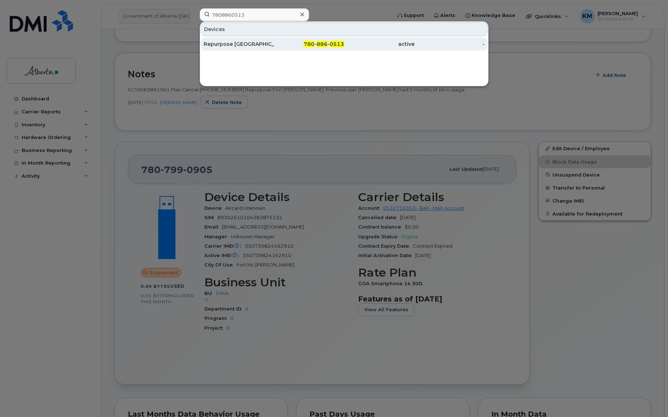
click at [237, 47] on div "Repurpose Edmonton" at bounding box center [239, 43] width 70 height 7
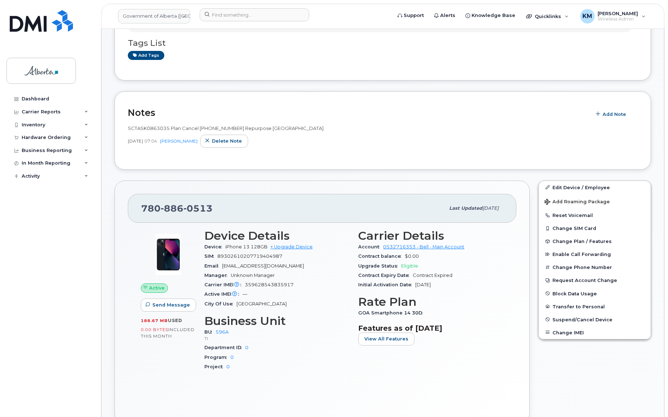
scroll to position [197, 0]
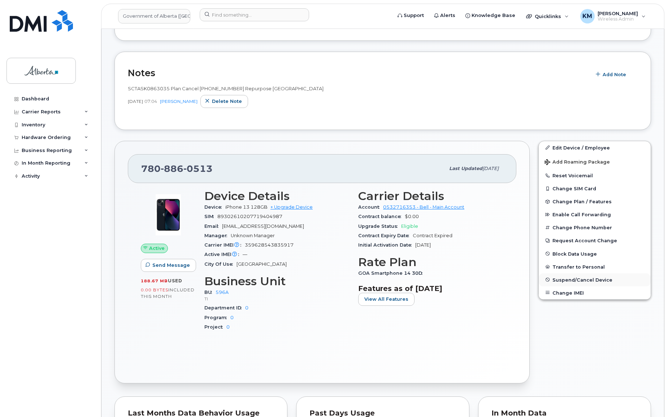
click at [560, 280] on span "Suspend/Cancel Device" at bounding box center [583, 279] width 60 height 5
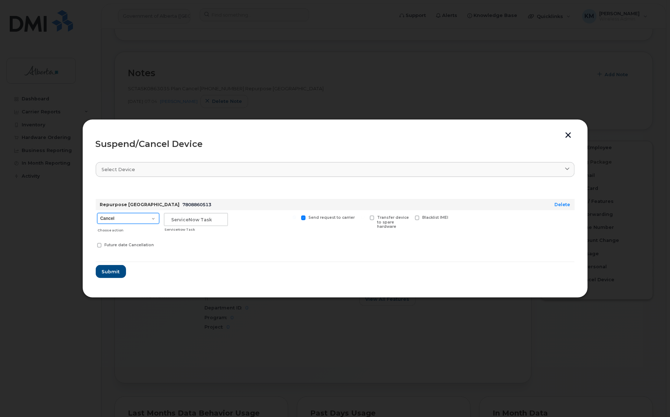
click at [152, 220] on select "Cancel Suspend - Extend Suspension Suspend - Reduced Rate Suspend - Lost Device…" at bounding box center [128, 218] width 62 height 11
select select "[object Object]"
click at [97, 213] on select "Cancel Suspend - Extend Suspension Suspend - Reduced Rate Suspend - Lost Device…" at bounding box center [128, 218] width 62 height 11
click at [182, 222] on input "text" at bounding box center [196, 219] width 64 height 13
type input "SCTASK0863035"
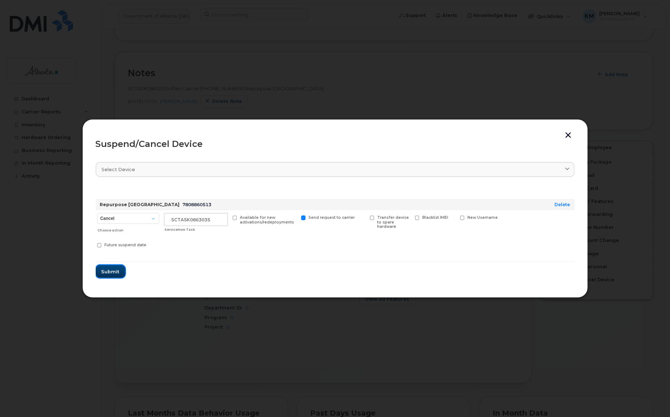
click at [115, 274] on span "Submit" at bounding box center [111, 271] width 18 height 7
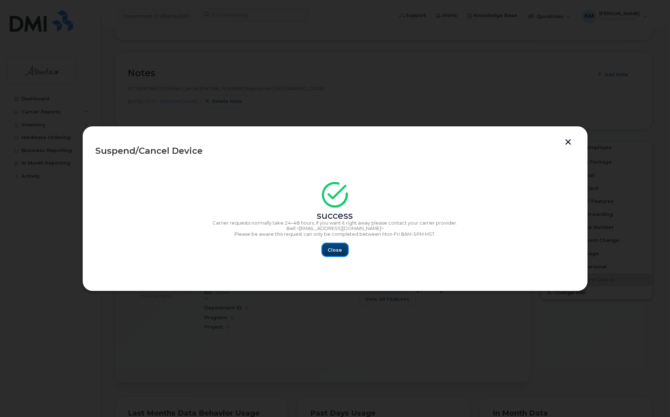
click at [335, 254] on button "Close" at bounding box center [335, 249] width 26 height 13
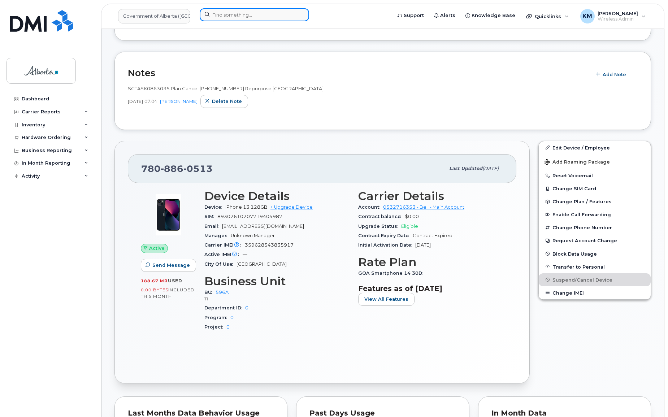
click at [227, 16] on input at bounding box center [254, 14] width 109 height 13
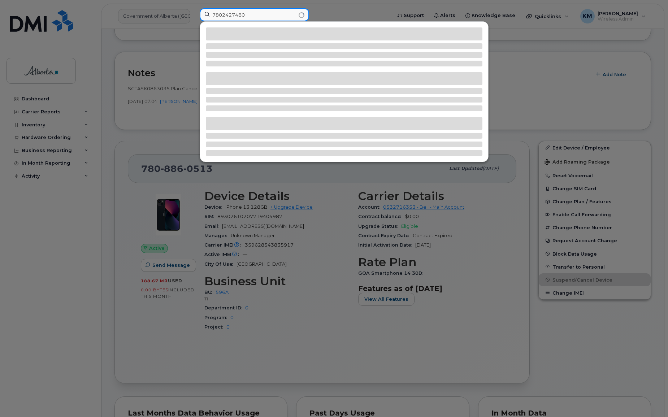
type input "7802427480"
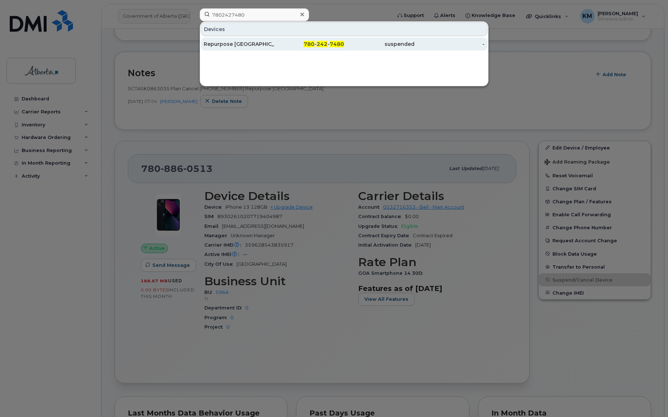
click at [235, 43] on div "Repurpose [GEOGRAPHIC_DATA]" at bounding box center [239, 43] width 70 height 7
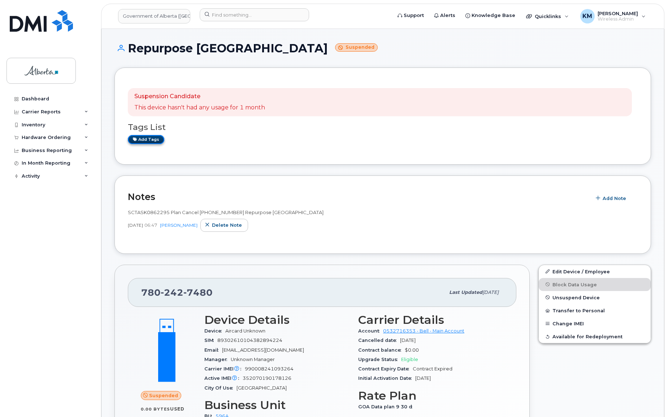
click at [152, 141] on link "Add tags" at bounding box center [146, 139] width 36 height 9
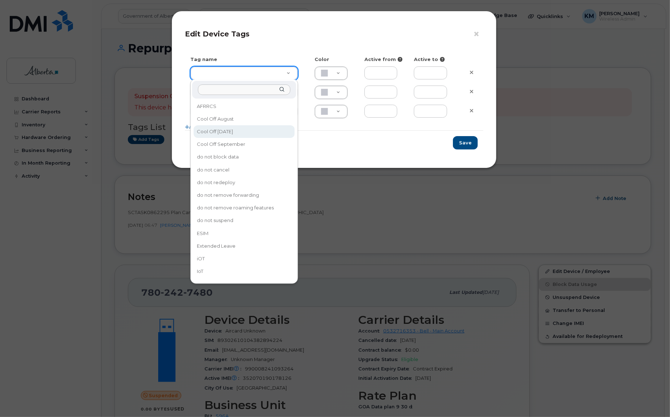
type input "Cool Off [DATE]"
type input "D6CDC1"
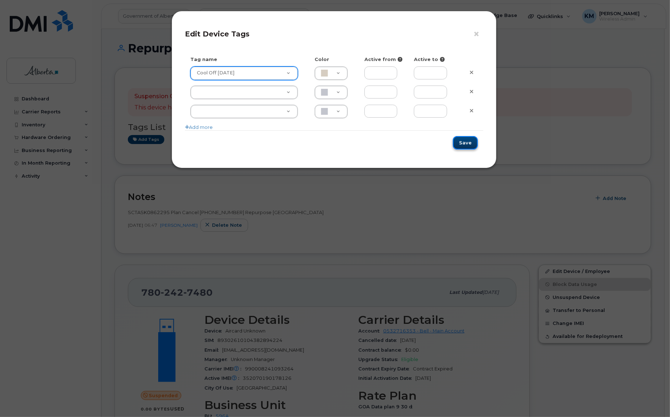
click at [475, 142] on button "Save" at bounding box center [465, 142] width 25 height 13
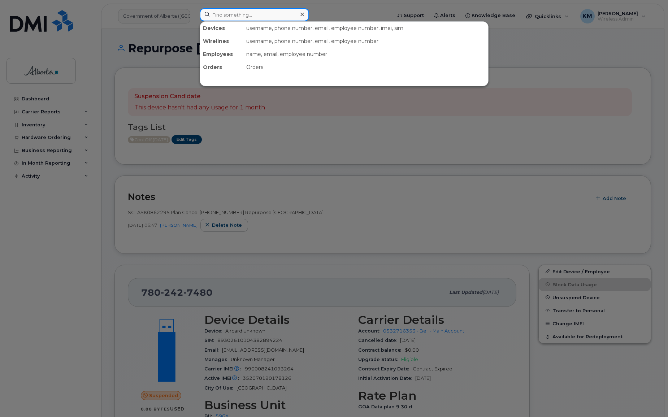
click at [229, 18] on input at bounding box center [254, 14] width 109 height 13
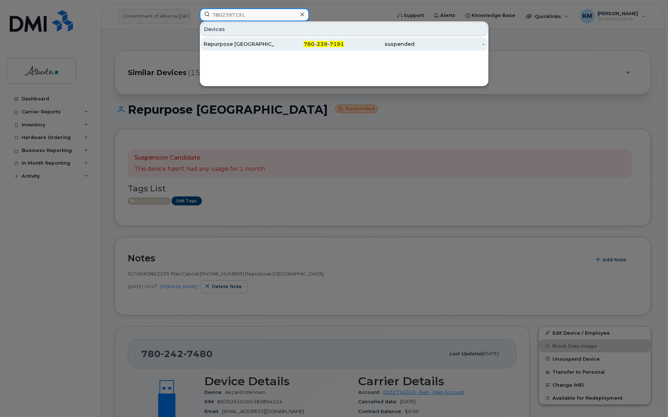
type input "7802397191"
click at [236, 46] on div "Repurpose Edmonton" at bounding box center [239, 43] width 70 height 7
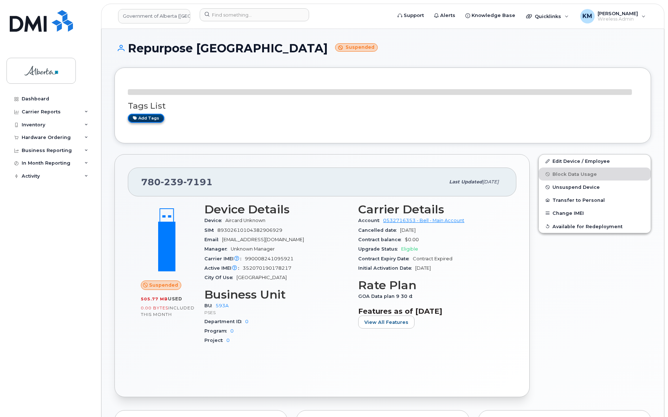
click at [147, 120] on link "Add tags" at bounding box center [146, 118] width 36 height 9
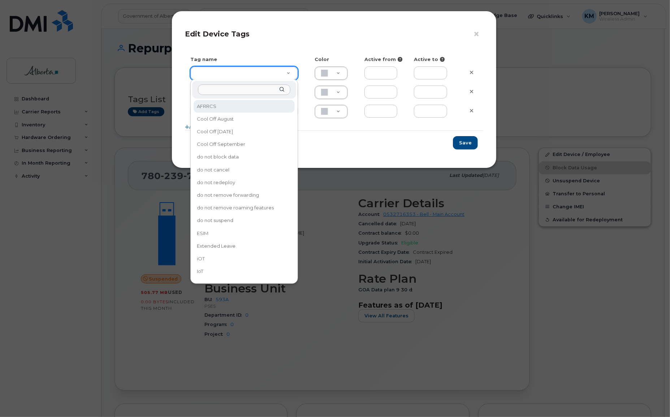
type input "7"
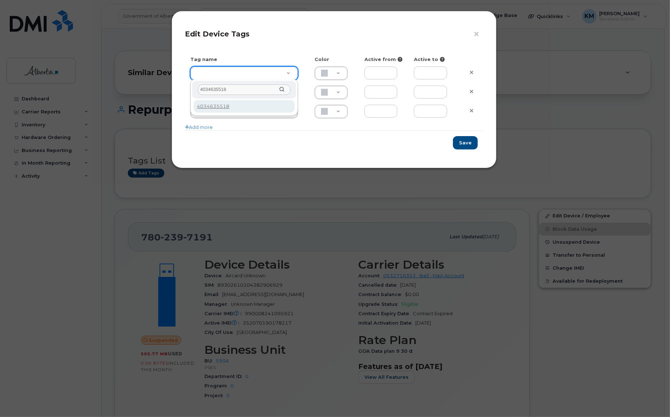
type input "4034635518"
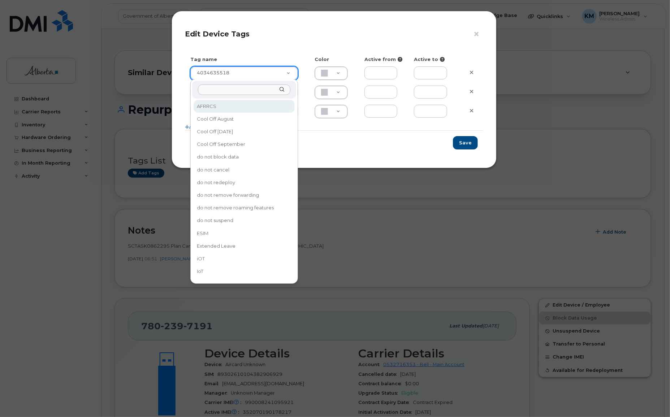
drag, startPoint x: 241, startPoint y: 77, endPoint x: 204, endPoint y: 74, distance: 37.0
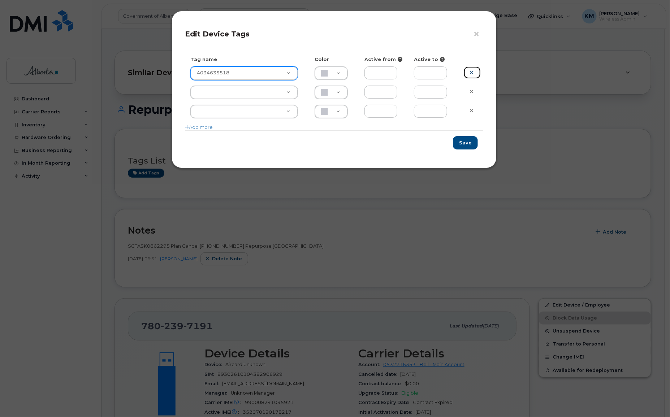
click at [472, 72] on icon at bounding box center [472, 72] width 4 height 5
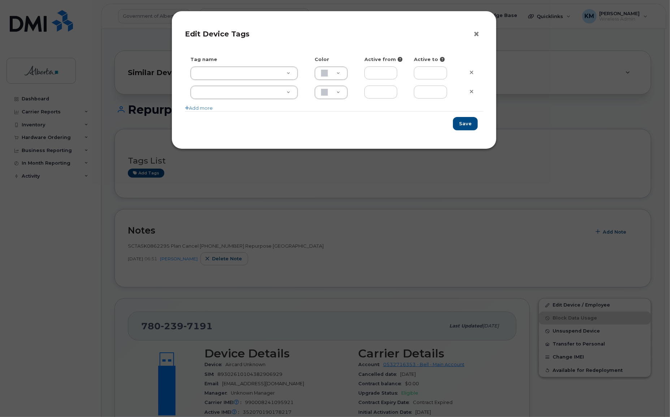
click at [478, 31] on button "×" at bounding box center [478, 34] width 10 height 11
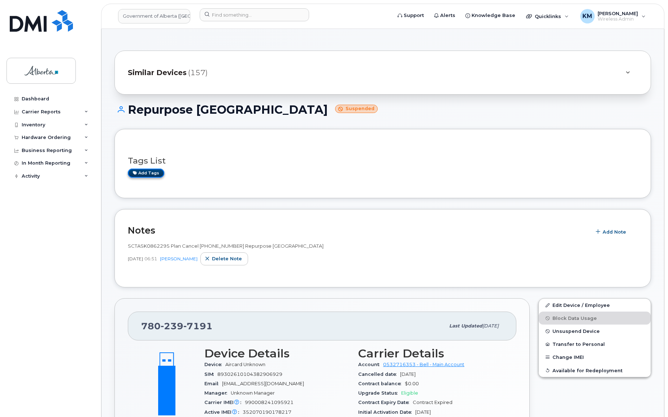
click at [147, 174] on link "Add tags" at bounding box center [146, 173] width 36 height 9
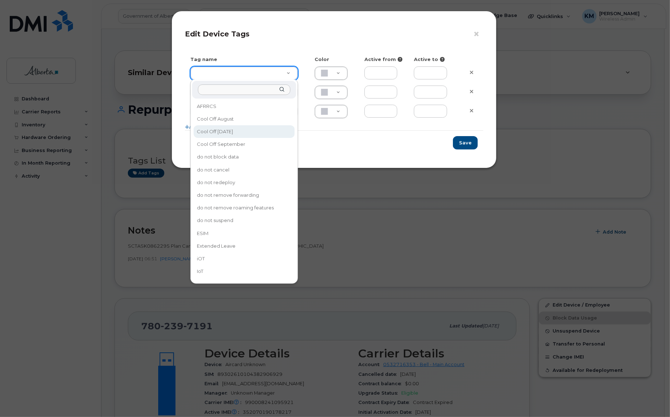
type input "Cool Off [DATE]"
type input "D6CDC1"
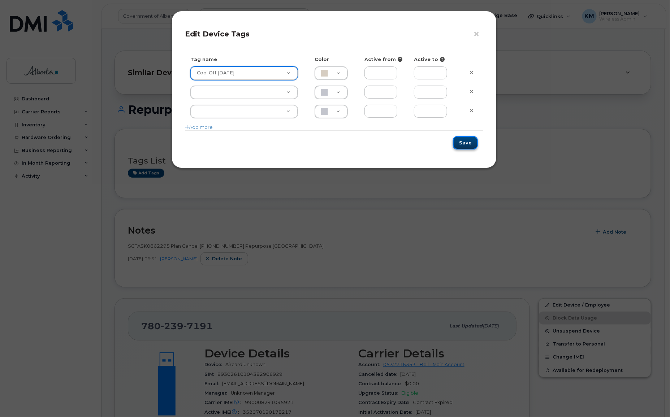
click at [471, 141] on button "Save" at bounding box center [465, 142] width 25 height 13
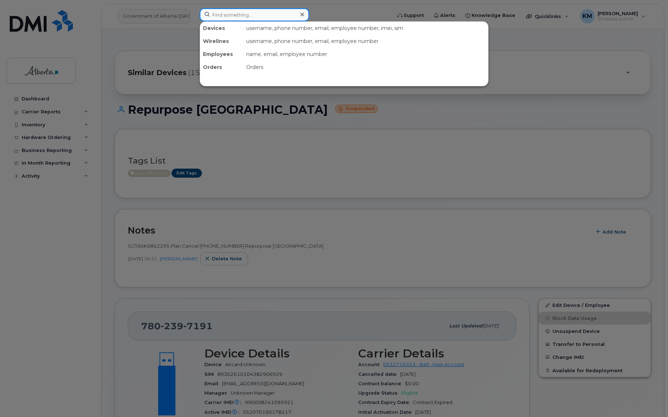
click at [220, 17] on input at bounding box center [254, 14] width 109 height 13
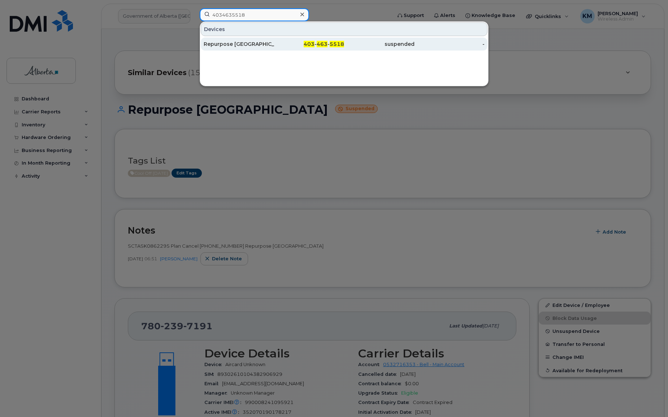
type input "4034635518"
click at [231, 45] on div "Repurpose Calgary" at bounding box center [239, 43] width 70 height 7
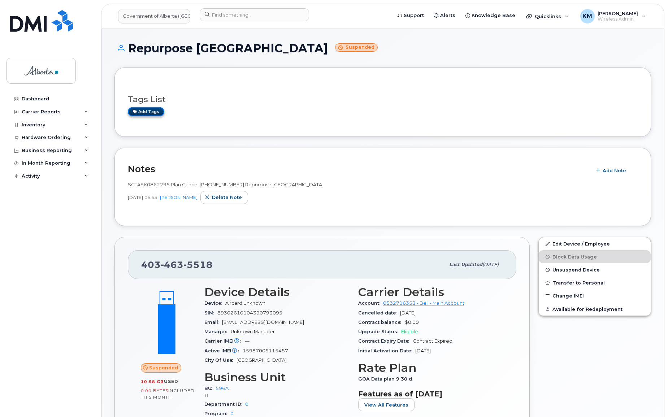
click at [151, 112] on link "Add tags" at bounding box center [146, 111] width 36 height 9
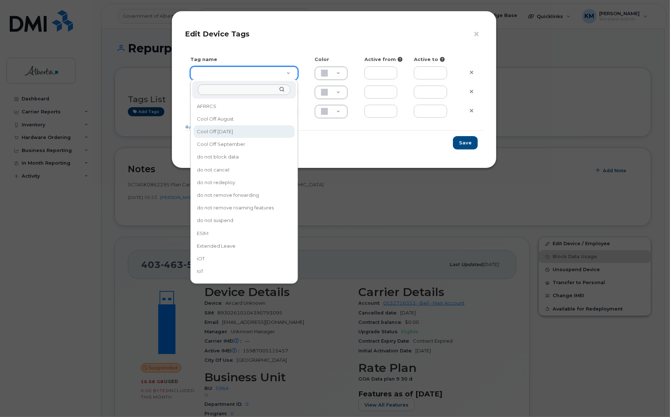
type input "Cool Off October 15"
type input "D6CDC1"
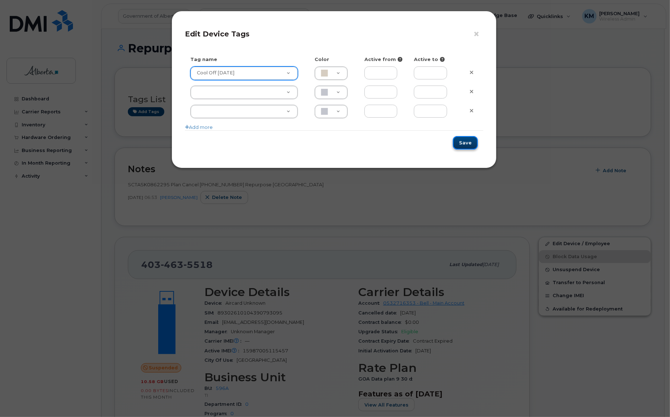
click at [462, 143] on button "Save" at bounding box center [465, 142] width 25 height 13
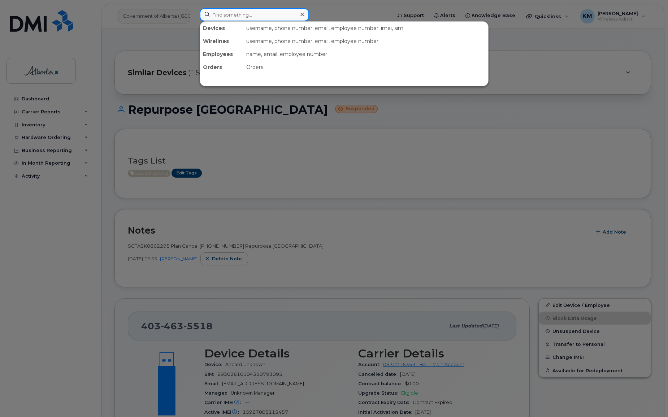
click at [268, 18] on input at bounding box center [254, 14] width 109 height 13
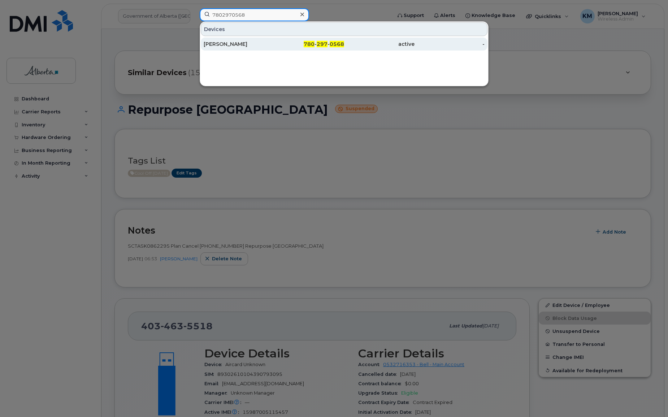
type input "7802970568"
click at [242, 44] on div "[PERSON_NAME]" at bounding box center [239, 43] width 70 height 7
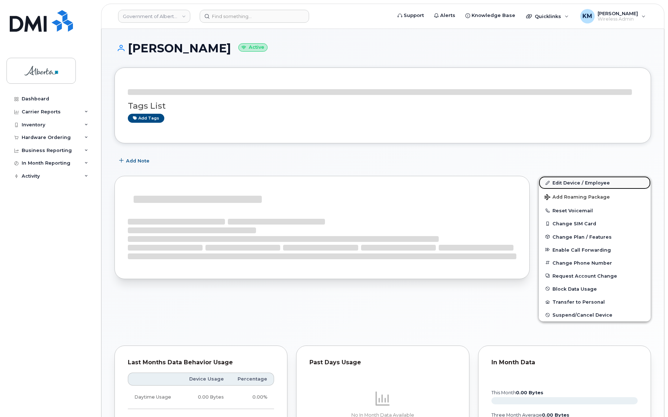
click at [584, 181] on div "Tags List Add tags Add Note Edit Device / Employee Add Roaming Package Reset Vo…" at bounding box center [383, 336] width 537 height 536
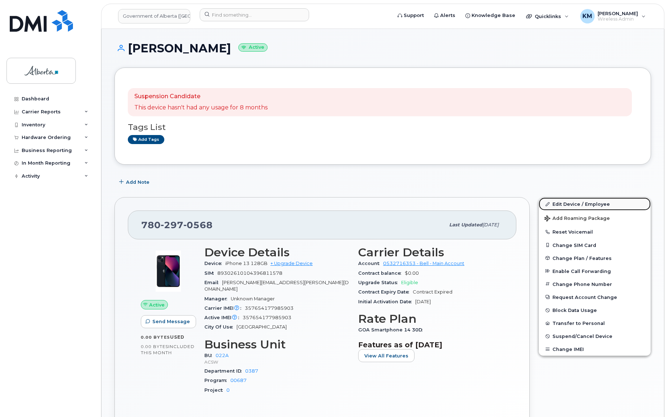
click at [580, 208] on link "Edit Device / Employee" at bounding box center [595, 204] width 112 height 13
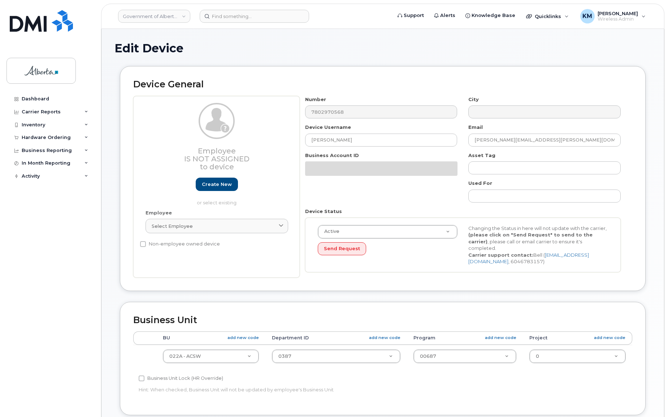
select select "4749739"
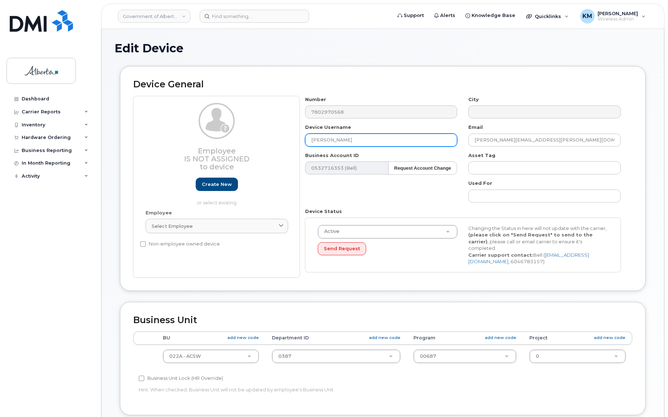
drag, startPoint x: 359, startPoint y: 141, endPoint x: 312, endPoint y: 138, distance: 47.4
click at [312, 138] on input "[PERSON_NAME]" at bounding box center [381, 140] width 152 height 13
paste input "Community Grants Advisor"
type input "Community Grants Advisor Vacant"
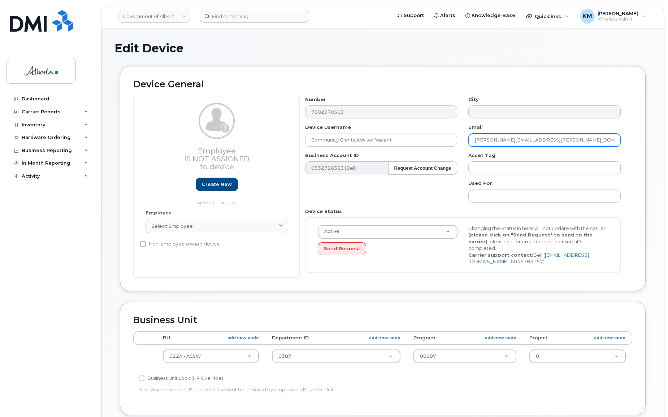
click at [552, 142] on input "Lindsey.Barnhard@gov.ab.ca" at bounding box center [545, 140] width 152 height 13
drag, startPoint x: 552, startPoint y: 142, endPoint x: 466, endPoint y: 142, distance: 85.6
click at [466, 142] on div "Email Lindsey.Barnhard@gov.ab.ca" at bounding box center [545, 135] width 164 height 23
paste input "Michelle.Turnbull@gov.ab.ca"
click at [476, 138] on input "Michelle.Turnbull@gov.ab.ca" at bounding box center [545, 140] width 152 height 13
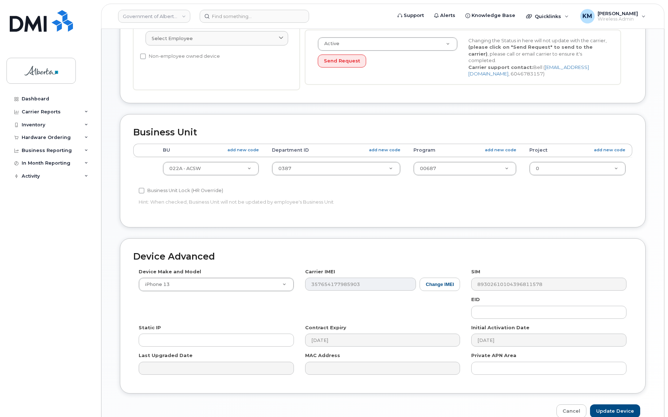
scroll to position [224, 0]
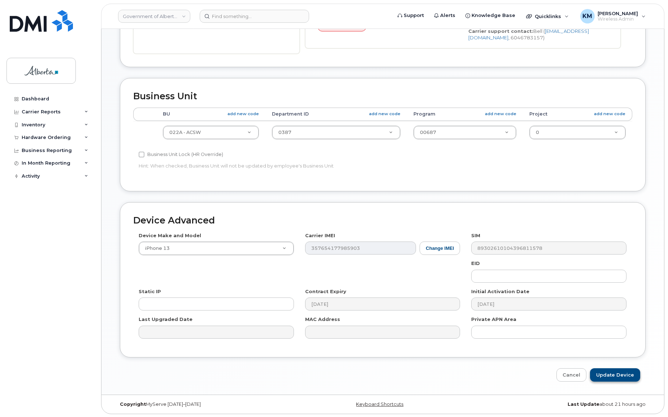
type input "Michelle.Turnbull@gov.ab.ca"
click at [598, 376] on input "Update Device" at bounding box center [615, 374] width 50 height 13
type input "Saving..."
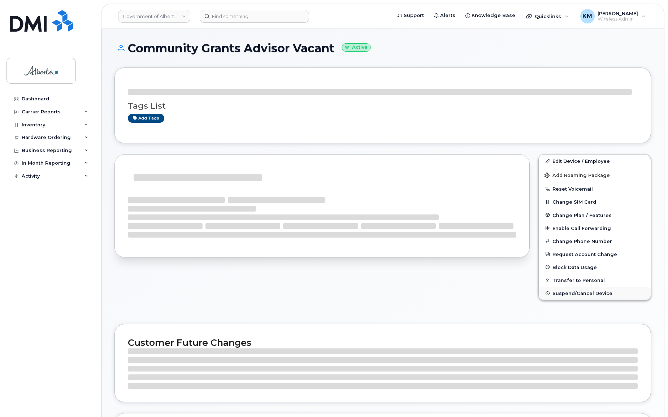
click at [589, 294] on span "Suspend/Cancel Device" at bounding box center [583, 293] width 60 height 5
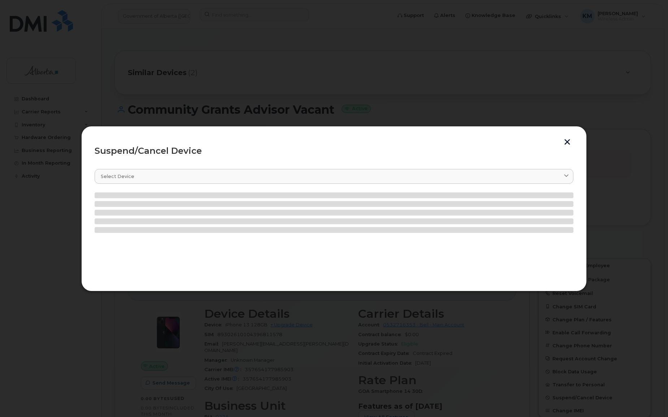
click at [567, 139] on button "button" at bounding box center [567, 143] width 11 height 8
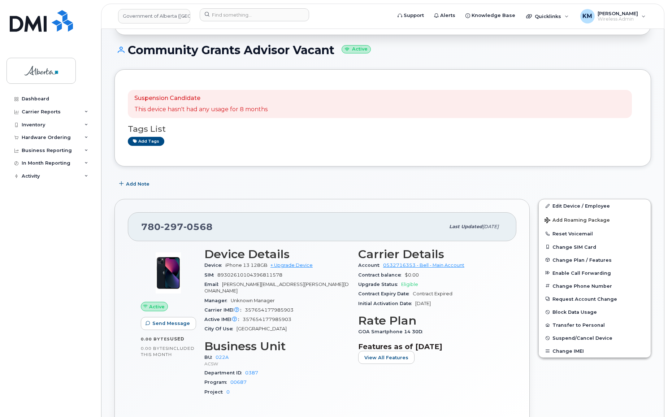
scroll to position [65, 0]
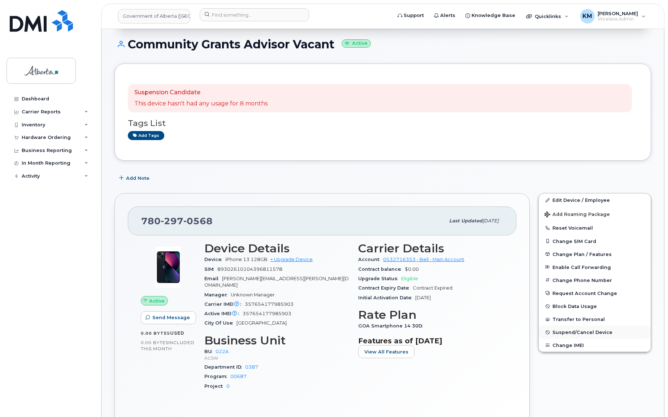
click at [557, 332] on span "Suspend/Cancel Device" at bounding box center [583, 332] width 60 height 5
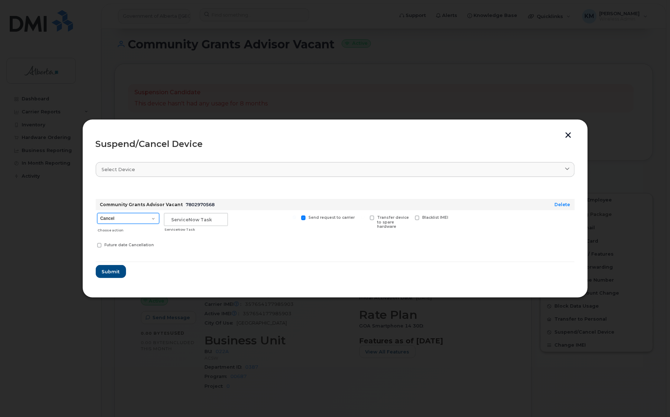
click at [153, 219] on select "Cancel Suspend - Extend Suspension Suspend - Reduced Rate Suspend - Lost Device…" at bounding box center [128, 218] width 62 height 11
select select "[object Object]"
click at [97, 213] on select "Cancel Suspend - Extend Suspension Suspend - Reduced Rate Suspend - Lost Device…" at bounding box center [128, 218] width 62 height 11
click at [199, 219] on input "text" at bounding box center [196, 219] width 64 height 13
type input "SCTASK0863913"
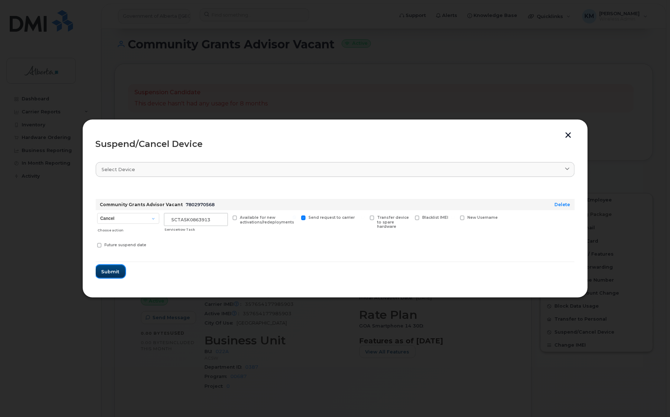
click at [117, 269] on span "Submit" at bounding box center [111, 271] width 18 height 7
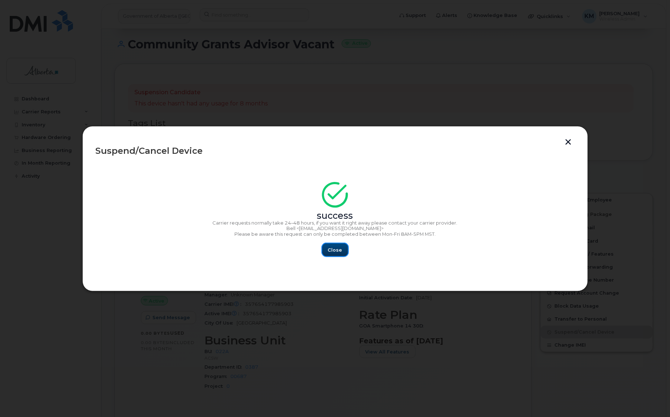
click at [333, 250] on span "Close" at bounding box center [335, 250] width 14 height 7
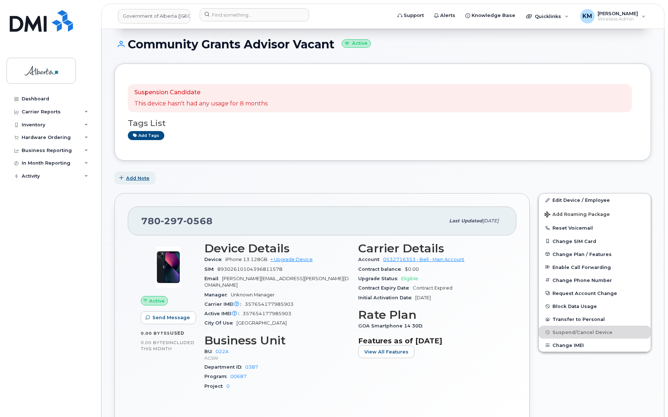
click at [139, 177] on span "Add Note" at bounding box center [137, 178] width 23 height 7
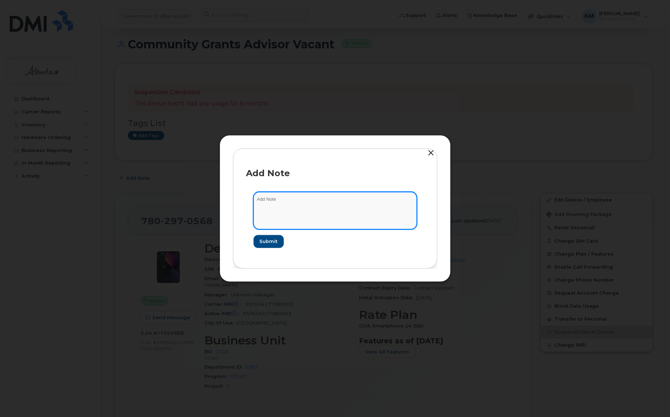
click at [318, 210] on textarea at bounding box center [335, 210] width 163 height 37
type textarea "s"
click at [296, 199] on textarea "SCTASK0863913 -" at bounding box center [335, 210] width 163 height 37
paste textarea "Plan Suspend - (1)"
type textarea "SCTASK0863913 Plan Suspend - (1)"
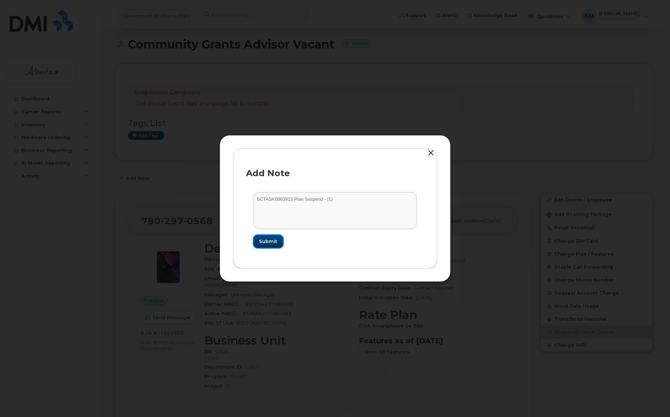
click at [273, 238] on span "Submit" at bounding box center [268, 241] width 18 height 7
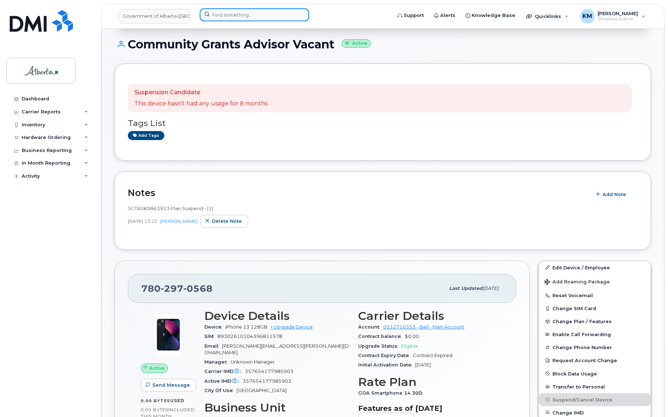
click at [228, 16] on input at bounding box center [254, 14] width 109 height 13
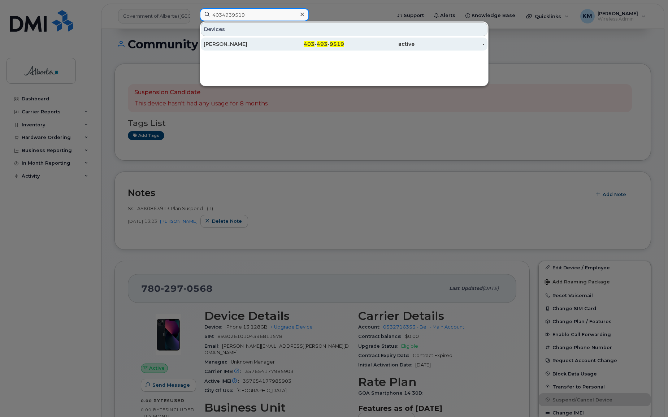
type input "4034939519"
click at [238, 43] on div "Andrea Barnes" at bounding box center [239, 43] width 70 height 7
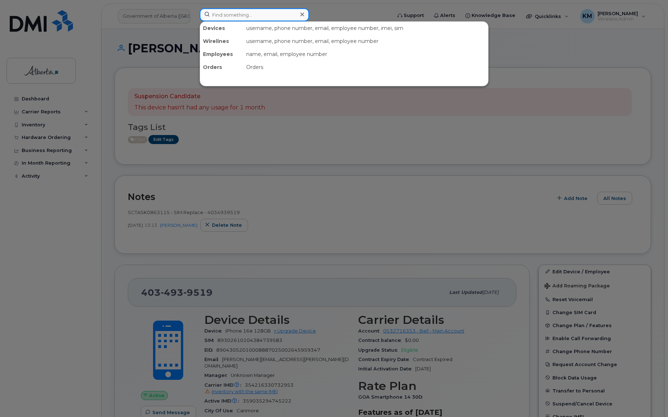
click at [232, 17] on input at bounding box center [254, 14] width 109 height 13
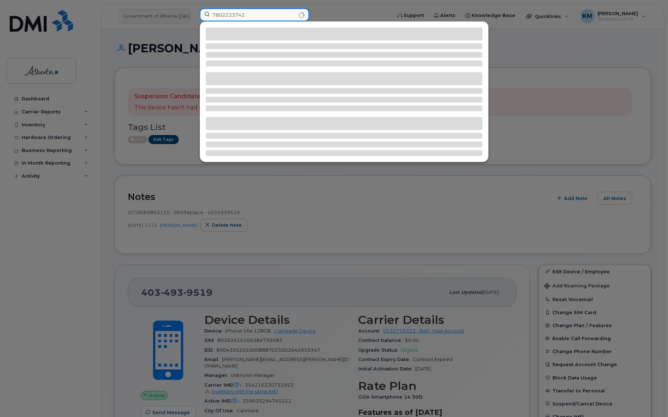
type input "7802233742"
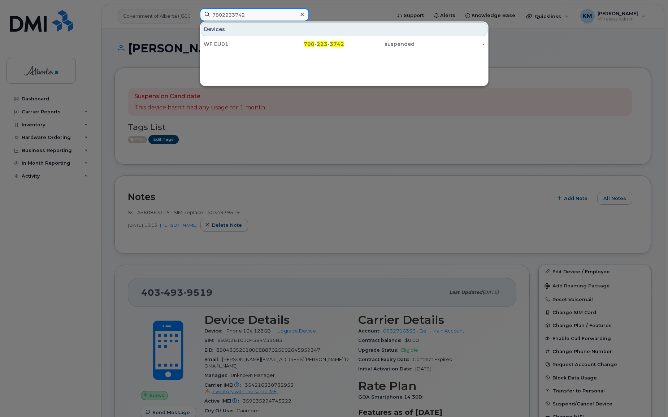
click at [258, 10] on input "7802233742" at bounding box center [254, 14] width 109 height 13
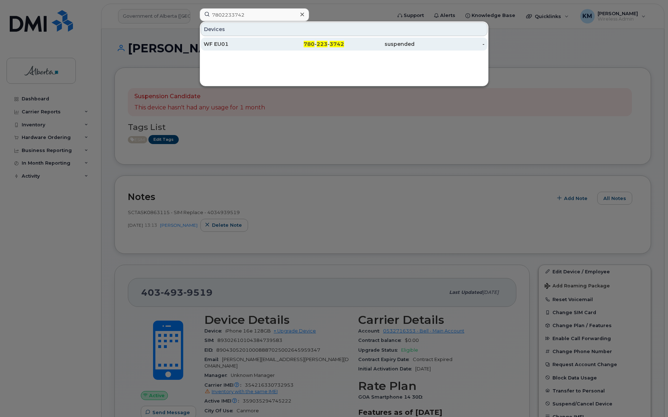
click at [225, 42] on div "WF EU01" at bounding box center [239, 43] width 70 height 7
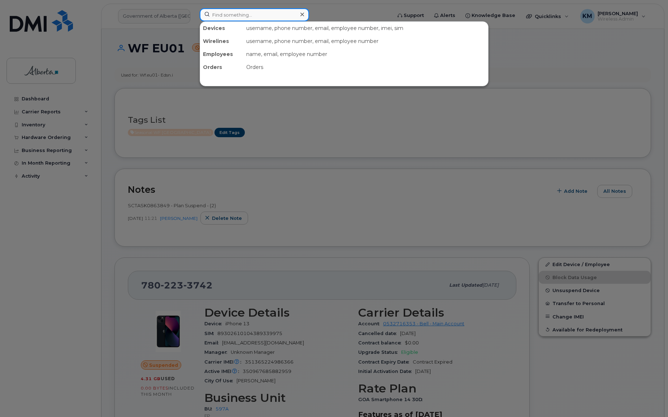
click at [243, 17] on input at bounding box center [254, 14] width 109 height 13
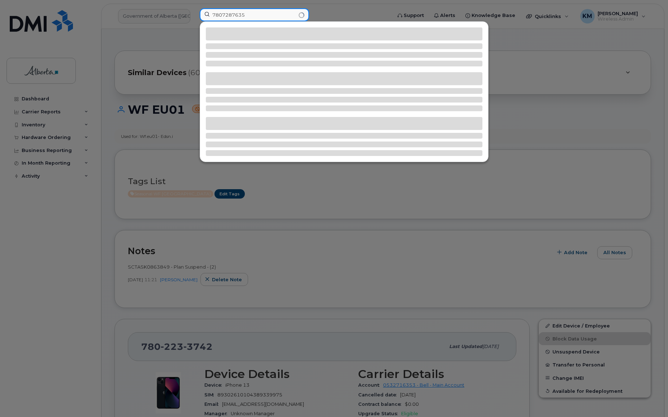
type input "7807287635"
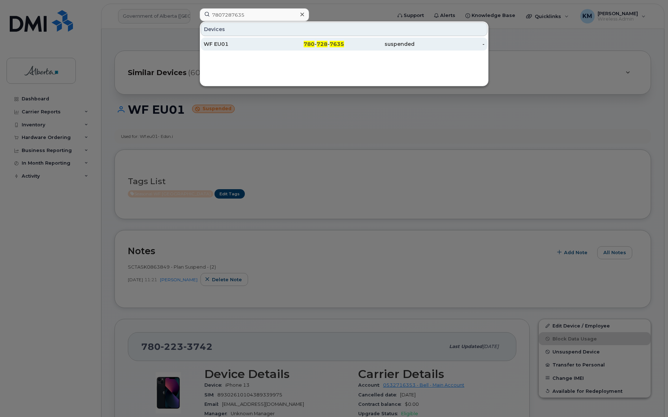
click at [244, 40] on div "WF EU01" at bounding box center [239, 44] width 70 height 13
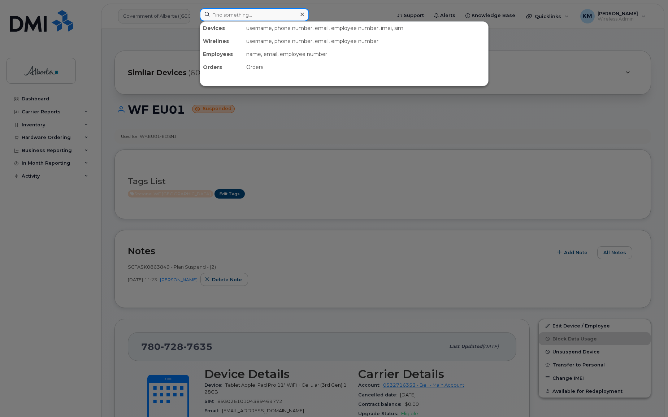
click at [240, 14] on input at bounding box center [254, 14] width 109 height 13
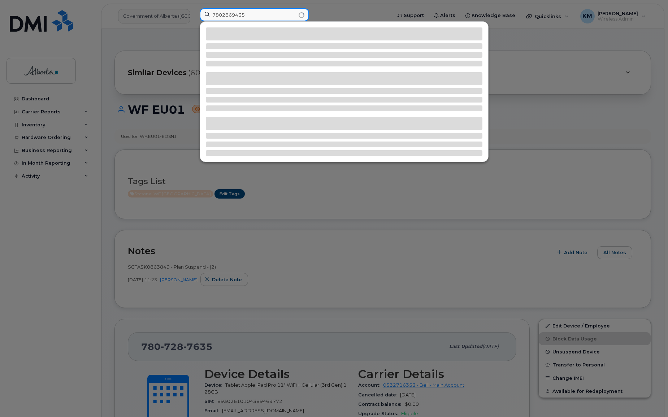
type input "7802869435"
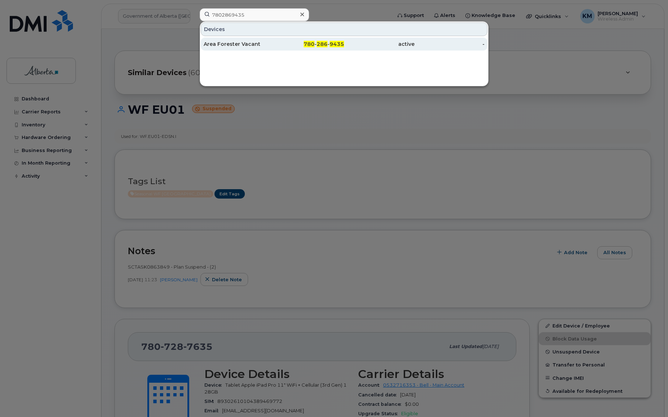
click at [234, 46] on div "Area Forester Vacant" at bounding box center [239, 43] width 70 height 7
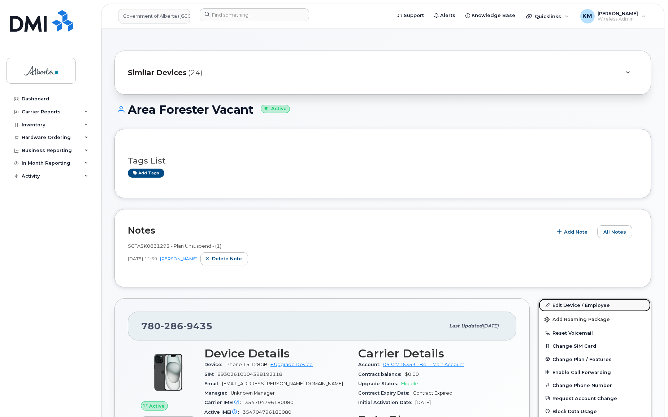
click at [569, 303] on link "Edit Device / Employee" at bounding box center [595, 305] width 112 height 13
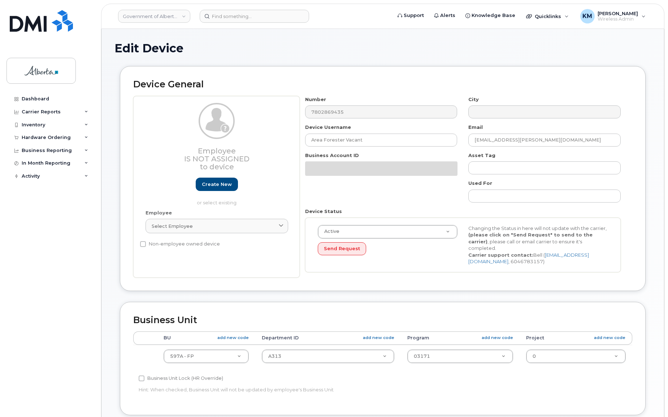
select select "4797726"
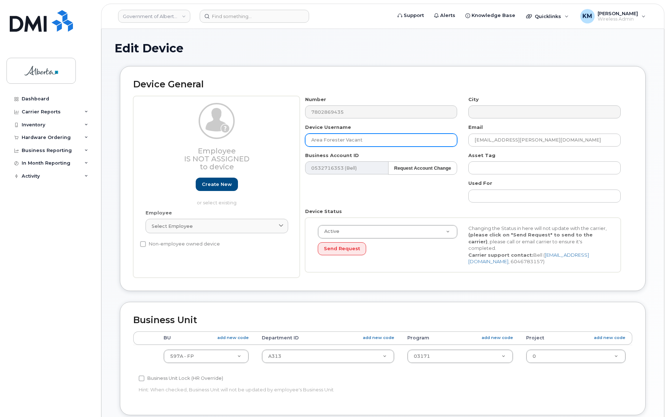
drag, startPoint x: 367, startPoint y: 140, endPoint x: 311, endPoint y: 139, distance: 56.4
click at [311, 139] on input "Area Forester Vacant" at bounding box center [381, 140] width 152 height 13
paste input "[PERSON_NAME]"
type input "[PERSON_NAME]"
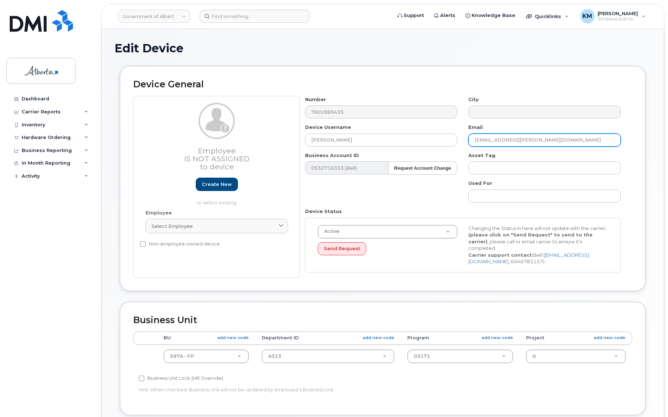
drag, startPoint x: 562, startPoint y: 141, endPoint x: 480, endPoint y: 141, distance: 82.0
click at [465, 143] on div "Email Sydney.Damberger@gov.ab.ca" at bounding box center [545, 135] width 164 height 23
paste input "Christopher.Twach"
type input "[PERSON_NAME][EMAIL_ADDRESS][DOMAIN_NAME]"
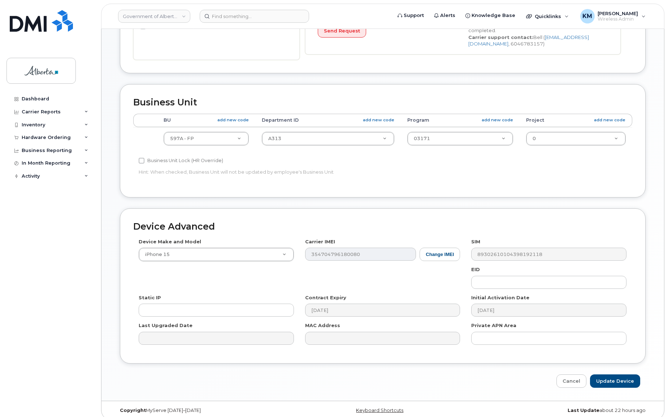
scroll to position [224, 0]
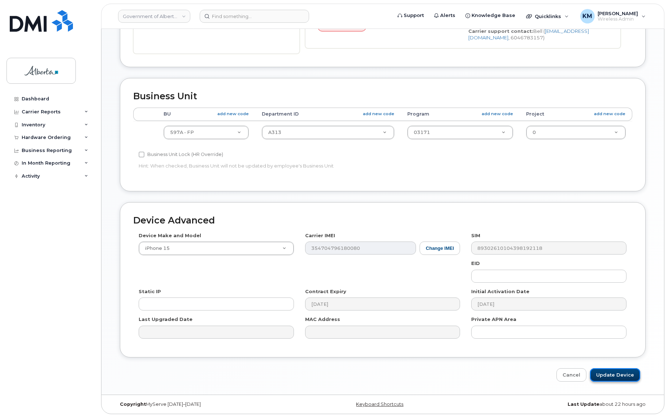
click at [631, 375] on input "Update Device" at bounding box center [615, 374] width 50 height 13
type input "Saving..."
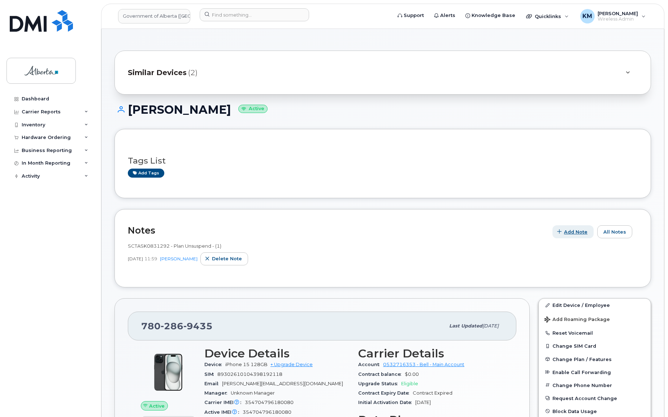
click at [578, 229] on span "Add Note" at bounding box center [575, 232] width 23 height 7
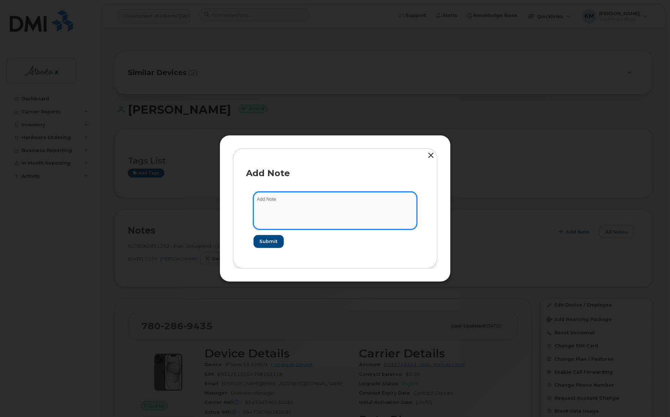
click at [337, 219] on textarea at bounding box center [335, 210] width 163 height 37
type textarea "s"
click at [328, 199] on textarea "SCTASK0864022 -" at bounding box center [335, 210] width 163 height 37
paste textarea "Device Plan Reassign - (1)"
type textarea "SCTASK0864022 - Device Plan Reassign - (1)"
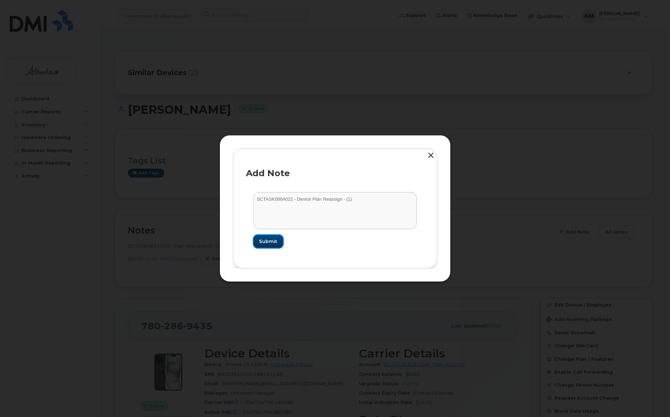
click at [264, 235] on button "Submit" at bounding box center [269, 241] width 30 height 13
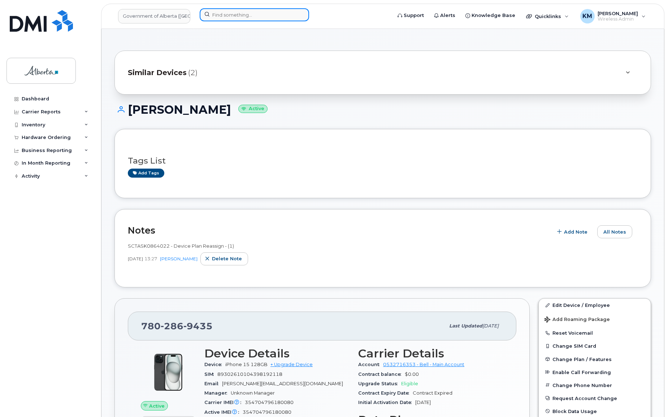
click at [231, 16] on input at bounding box center [254, 14] width 109 height 13
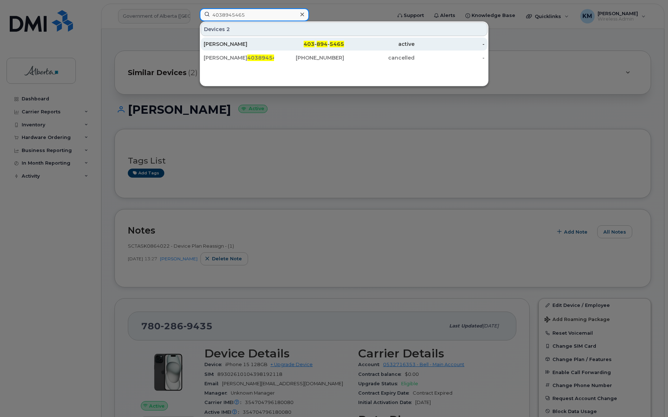
type input "4038945465"
click at [225, 43] on div "[PERSON_NAME]" at bounding box center [239, 43] width 70 height 7
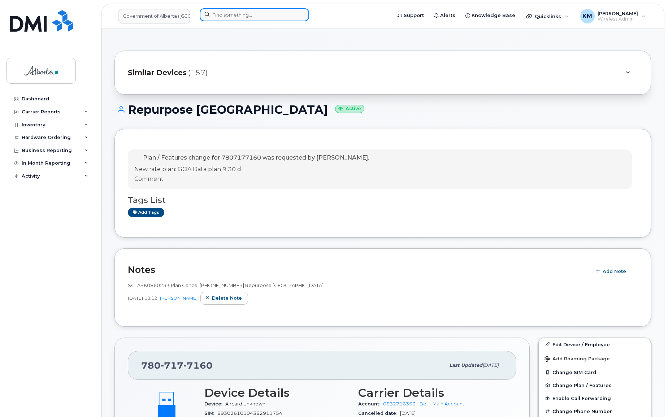
click at [231, 17] on input at bounding box center [254, 14] width 109 height 13
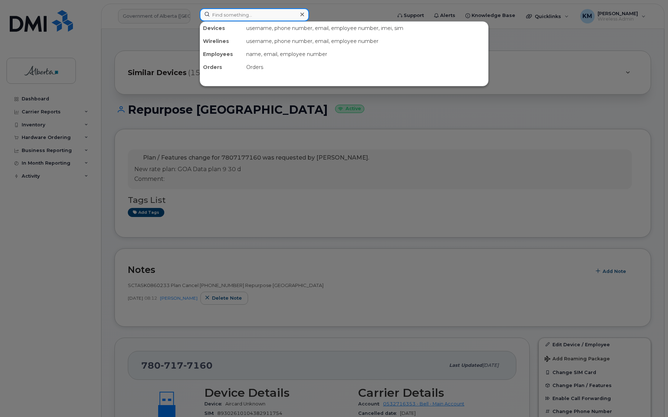
type input "h"
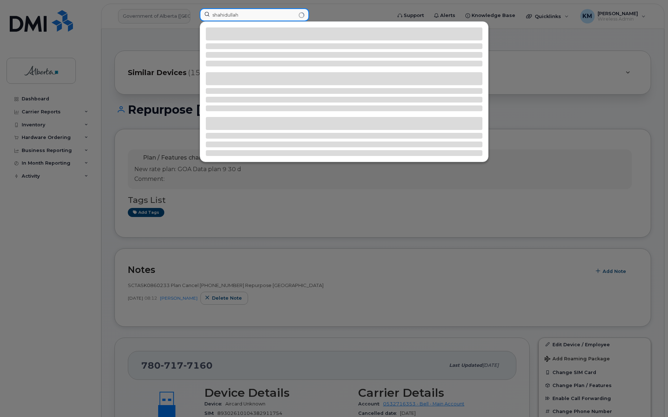
type input "shahidullah"
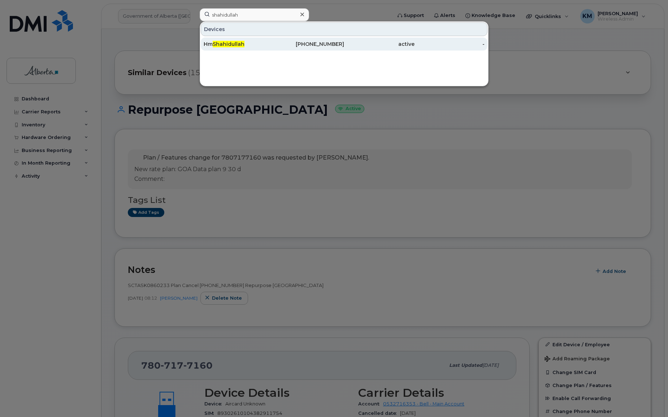
click at [242, 41] on span "Shahidullah" at bounding box center [229, 44] width 32 height 7
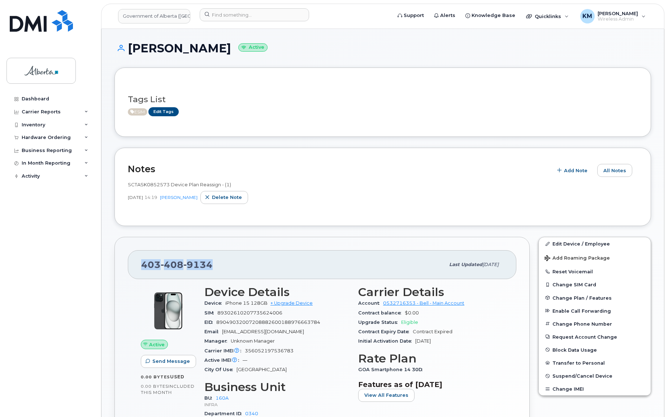
drag, startPoint x: 215, startPoint y: 265, endPoint x: 142, endPoint y: 264, distance: 73.3
click at [142, 264] on div "[PHONE_NUMBER]" at bounding box center [293, 264] width 304 height 15
copy span "[PHONE_NUMBER]"
drag, startPoint x: 245, startPoint y: 351, endPoint x: 293, endPoint y: 352, distance: 48.1
click at [295, 352] on div "Carrier IMEI Carrier IMEI is reported during the last billing cycle or change o…" at bounding box center [276, 350] width 145 height 9
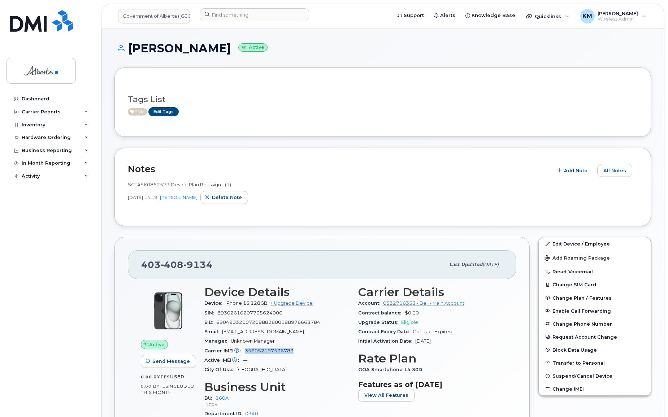
copy span "356052197536783"
click at [233, 18] on input at bounding box center [254, 14] width 109 height 13
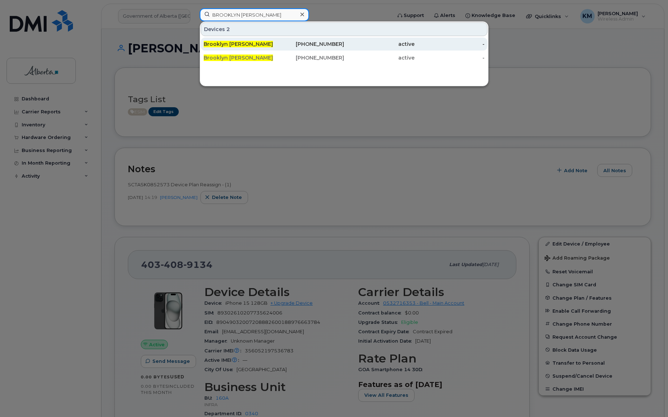
type input "BROOKLYN [PERSON_NAME]"
click at [236, 39] on div "Brooklyn [PERSON_NAME]" at bounding box center [239, 44] width 70 height 13
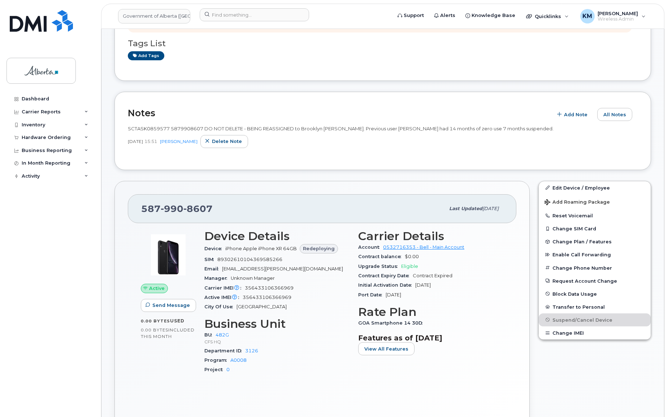
scroll to position [164, 0]
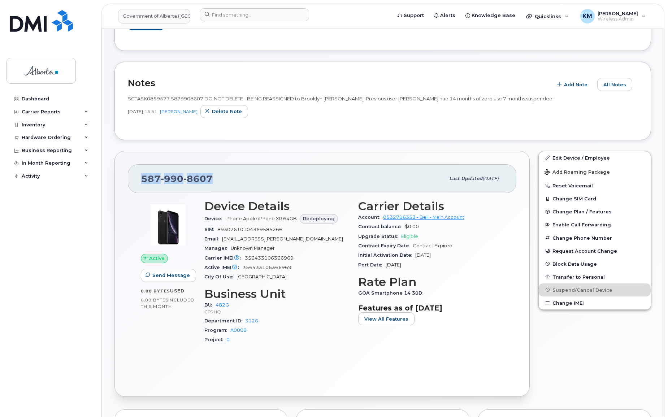
drag, startPoint x: 231, startPoint y: 176, endPoint x: 167, endPoint y: 173, distance: 64.0
click at [128, 176] on div "587 990 8607 Last updated Oct 07, 2025" at bounding box center [322, 178] width 389 height 29
copy span "587 990 8607"
click at [226, 14] on input at bounding box center [254, 14] width 109 height 13
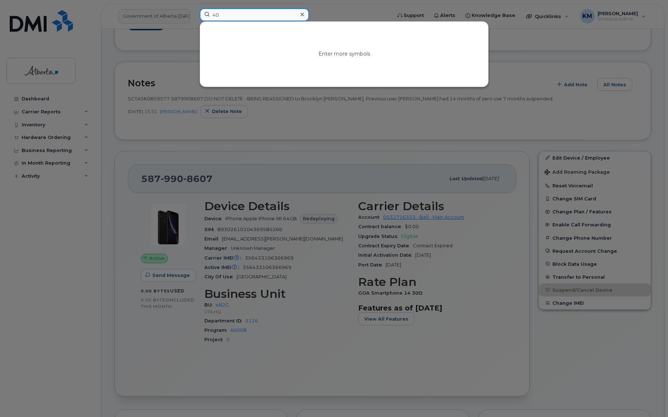
type input "4"
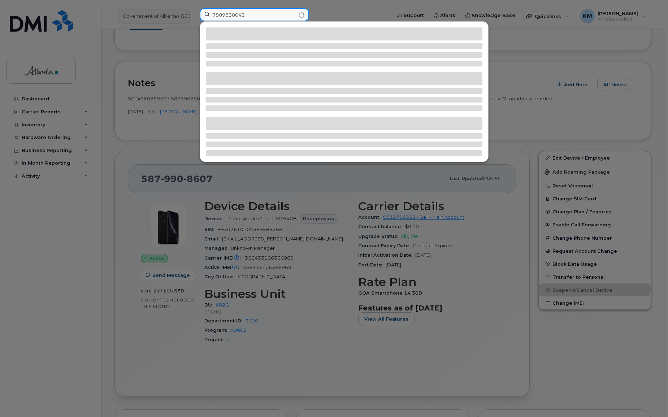
type input "7809838042"
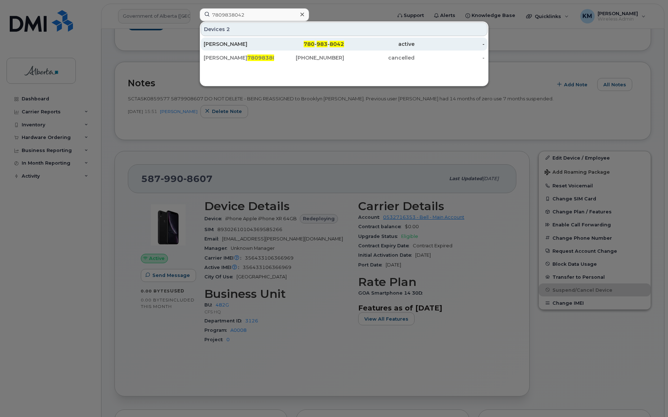
click at [233, 42] on div "Mary-Ann Yost" at bounding box center [239, 43] width 70 height 7
